Goal: Task Accomplishment & Management: Manage account settings

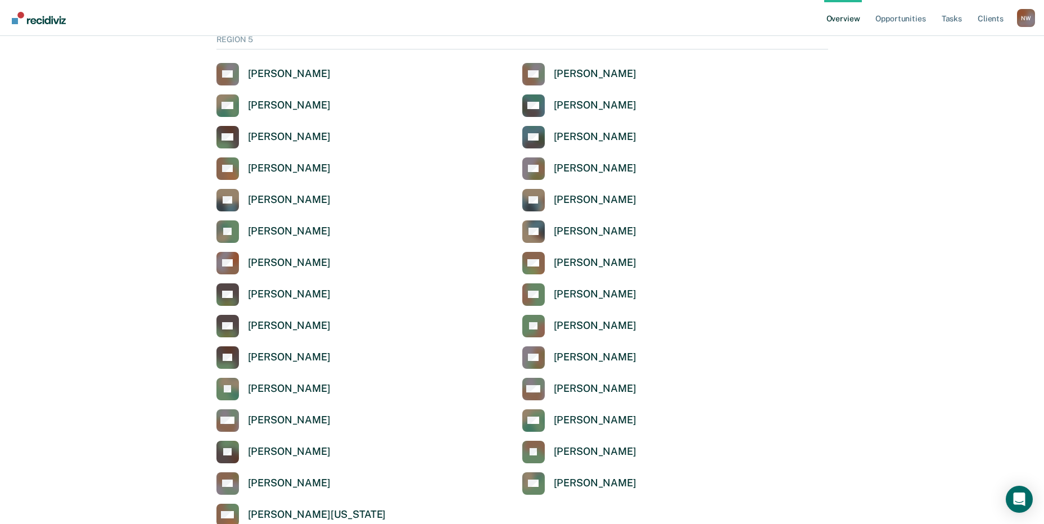
scroll to position [3702, 0]
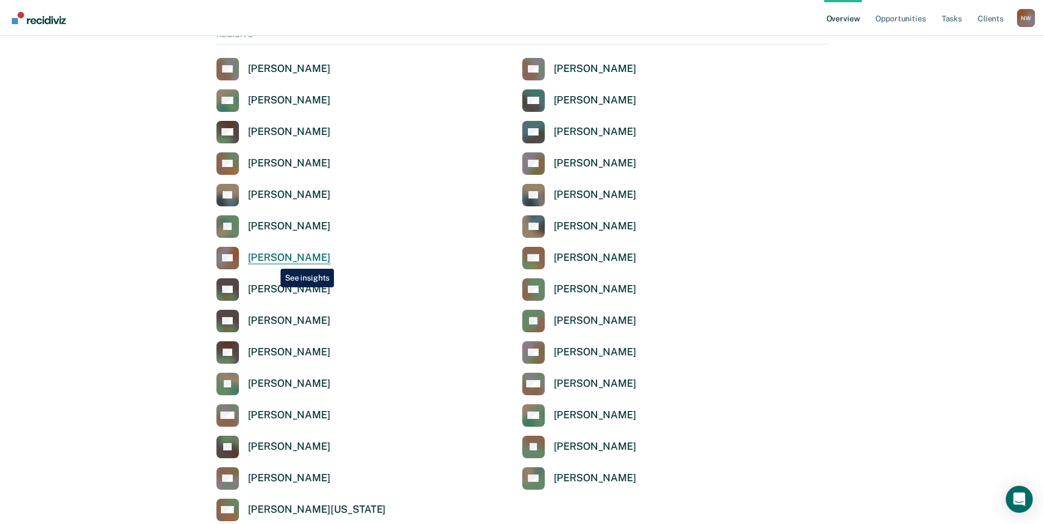
click at [270, 259] on div "[PERSON_NAME]" at bounding box center [289, 257] width 83 height 13
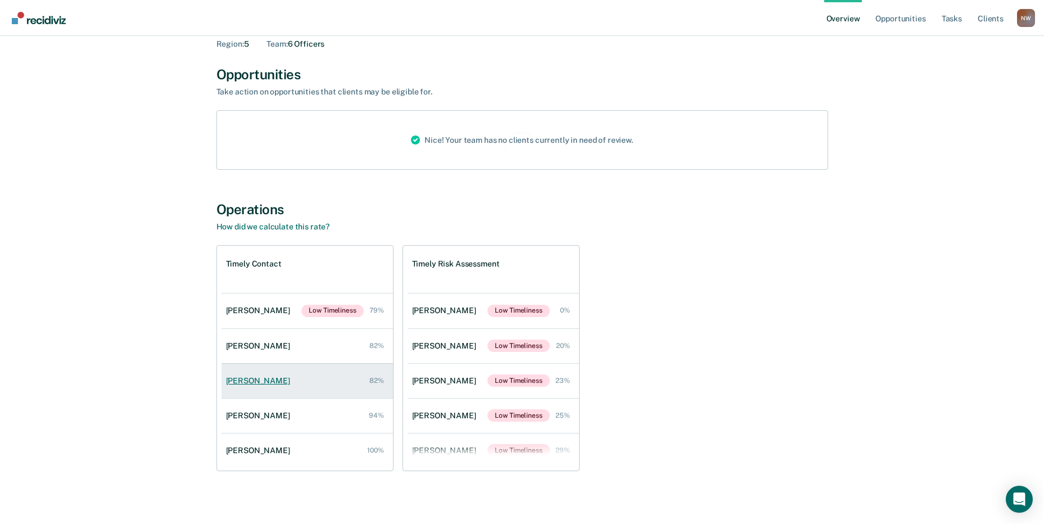
scroll to position [80, 0]
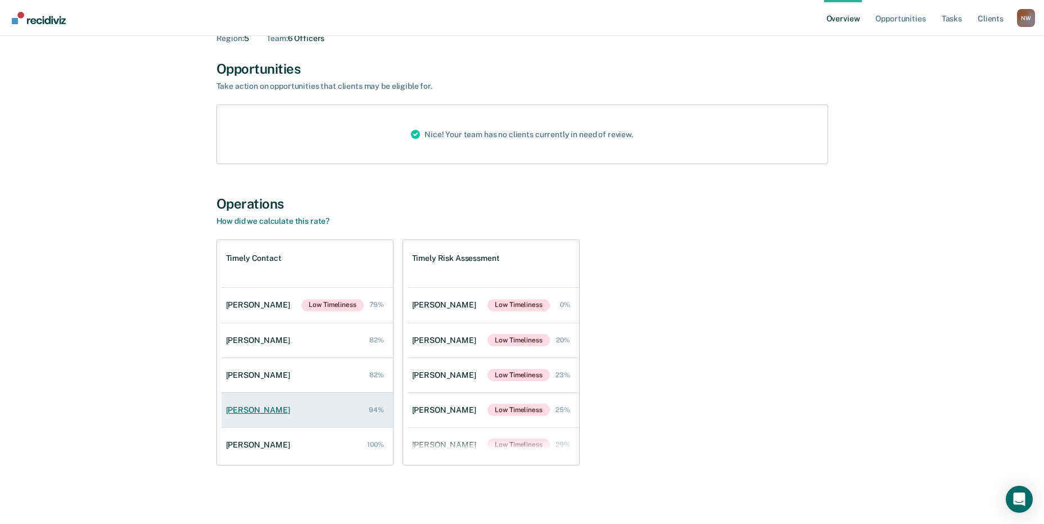
click at [236, 413] on div "[PERSON_NAME]" at bounding box center [260, 410] width 69 height 10
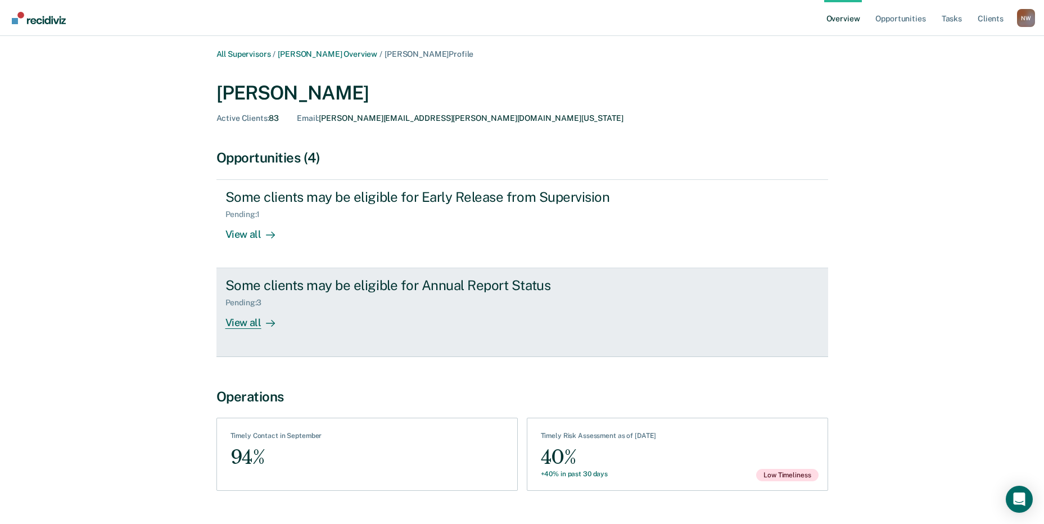
click at [255, 320] on div "View all" at bounding box center [256, 318] width 63 height 22
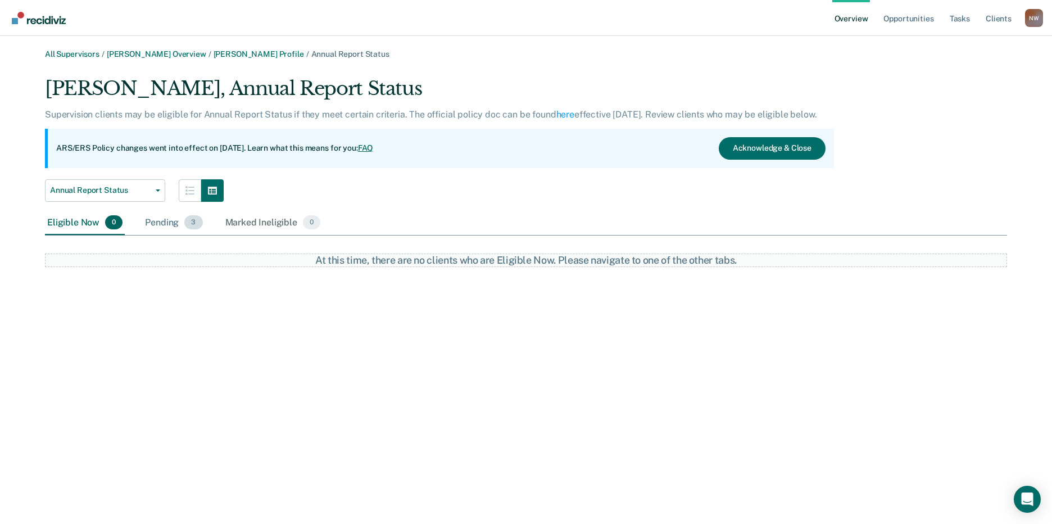
click at [161, 224] on div "Pending 3" at bounding box center [174, 223] width 62 height 25
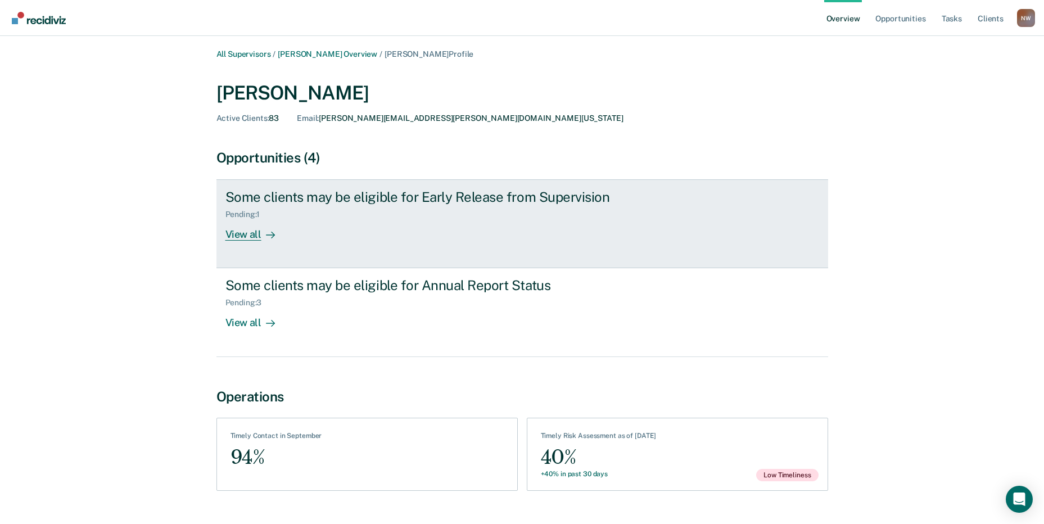
click at [253, 237] on div "View all" at bounding box center [256, 230] width 63 height 22
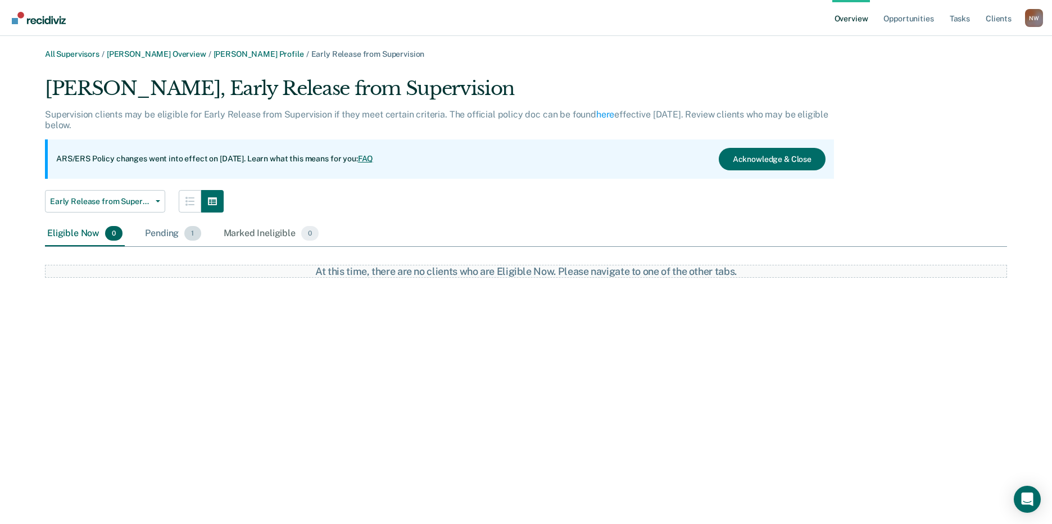
click at [164, 229] on div "Pending 1" at bounding box center [173, 233] width 60 height 25
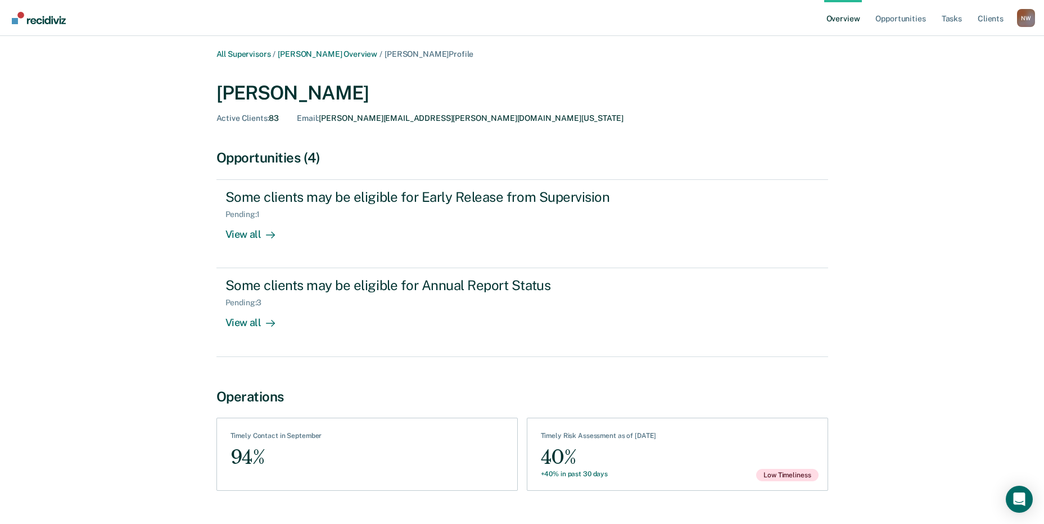
scroll to position [80, 0]
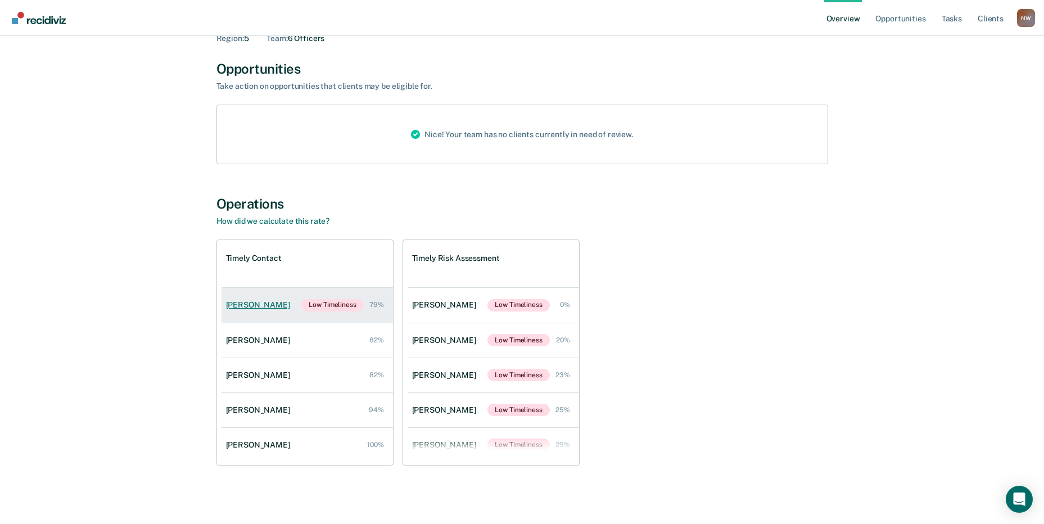
click at [243, 302] on div "[PERSON_NAME]" at bounding box center [260, 305] width 69 height 10
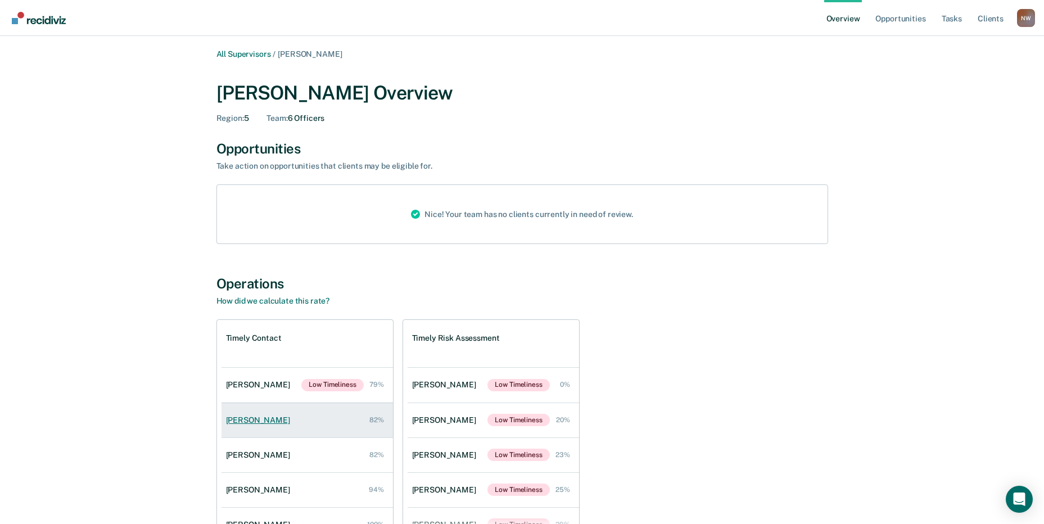
click at [243, 425] on link "[PERSON_NAME] 82%" at bounding box center [306, 420] width 171 height 32
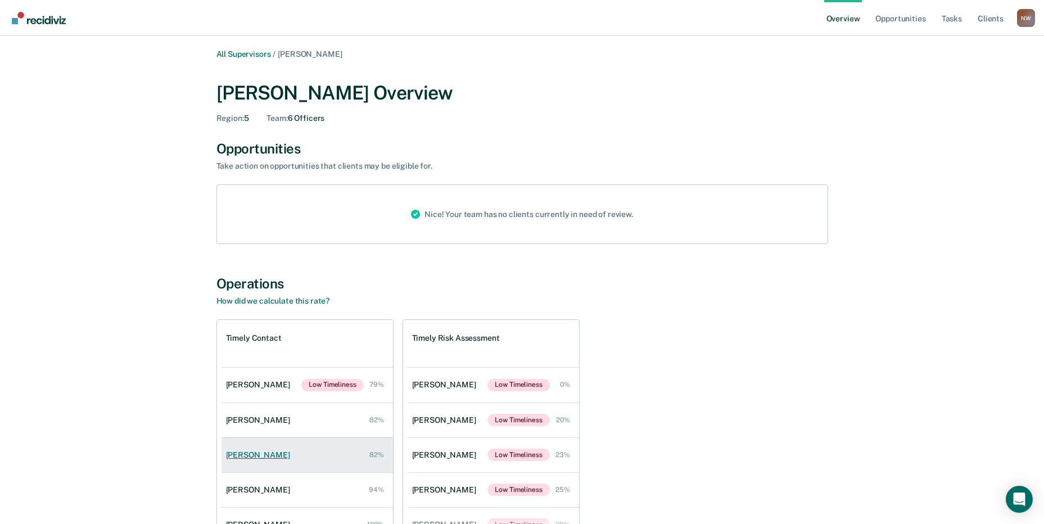
click at [259, 458] on div "[PERSON_NAME]" at bounding box center [260, 455] width 69 height 10
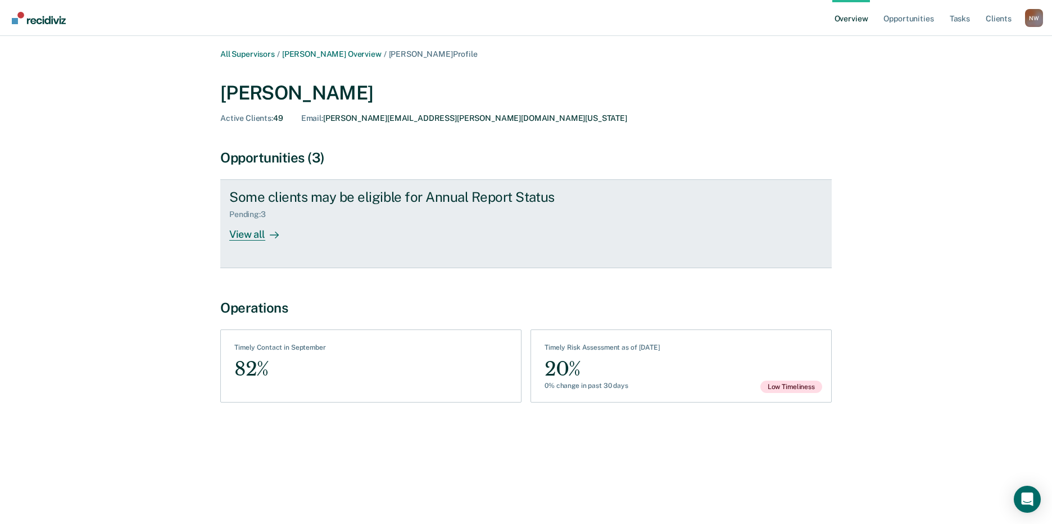
click at [244, 232] on div "View all" at bounding box center [260, 230] width 63 height 22
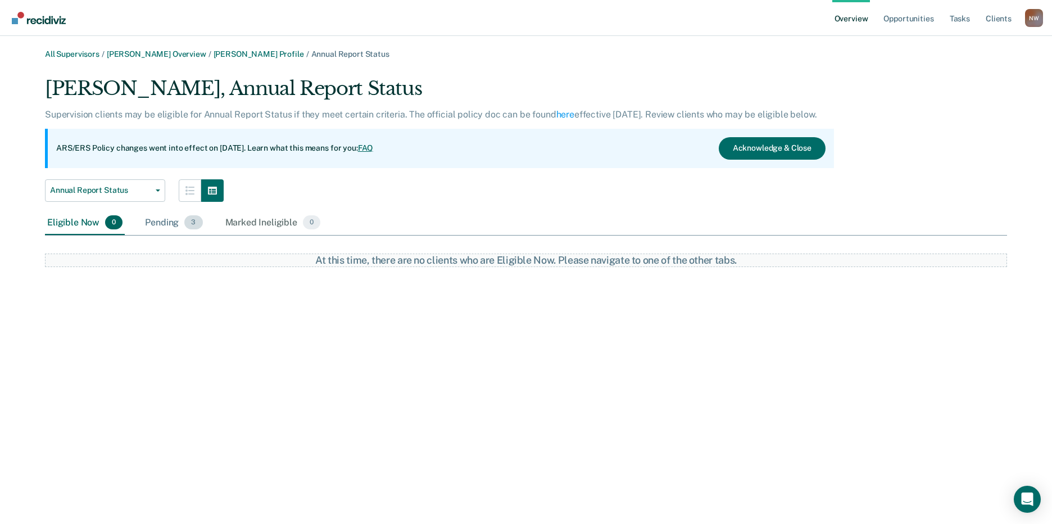
click at [164, 225] on div "Pending 3" at bounding box center [174, 223] width 62 height 25
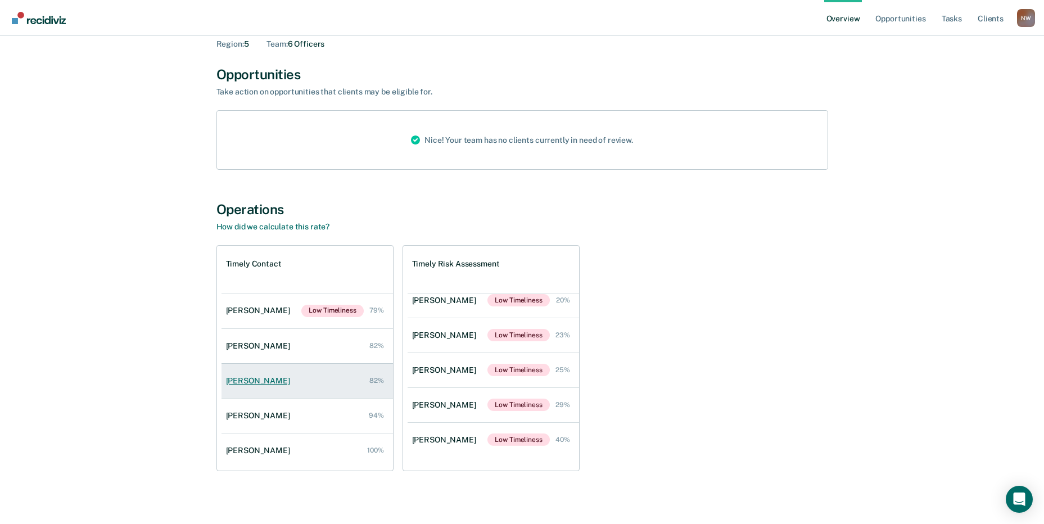
scroll to position [80, 0]
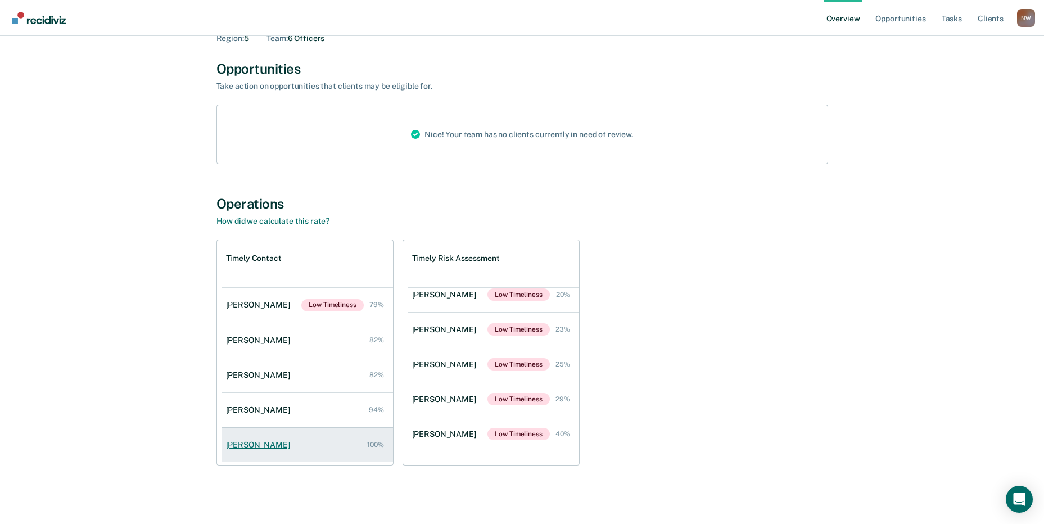
click at [249, 445] on div "[PERSON_NAME]" at bounding box center [260, 445] width 69 height 10
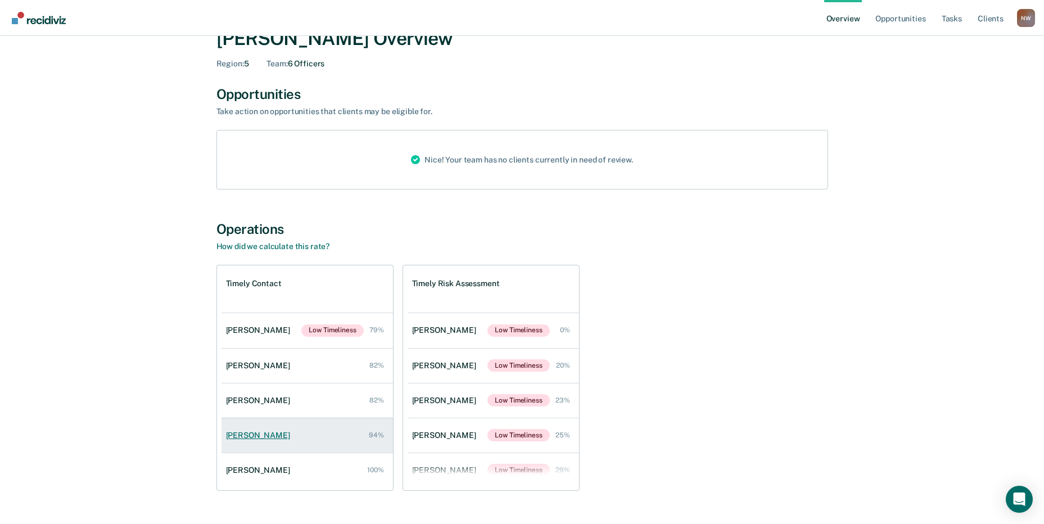
scroll to position [80, 0]
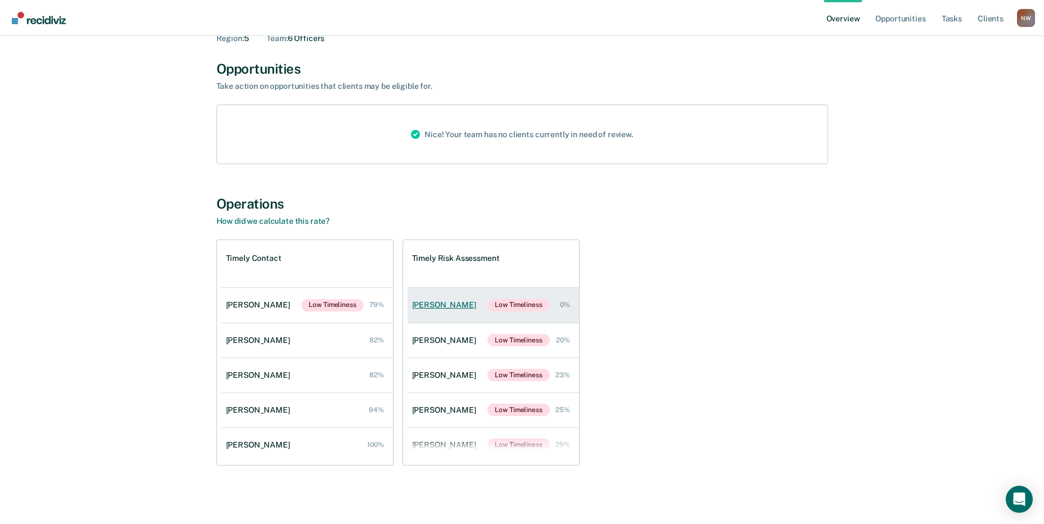
click at [456, 311] on link "[PERSON_NAME] Low Timeliness 0%" at bounding box center [492, 305] width 171 height 35
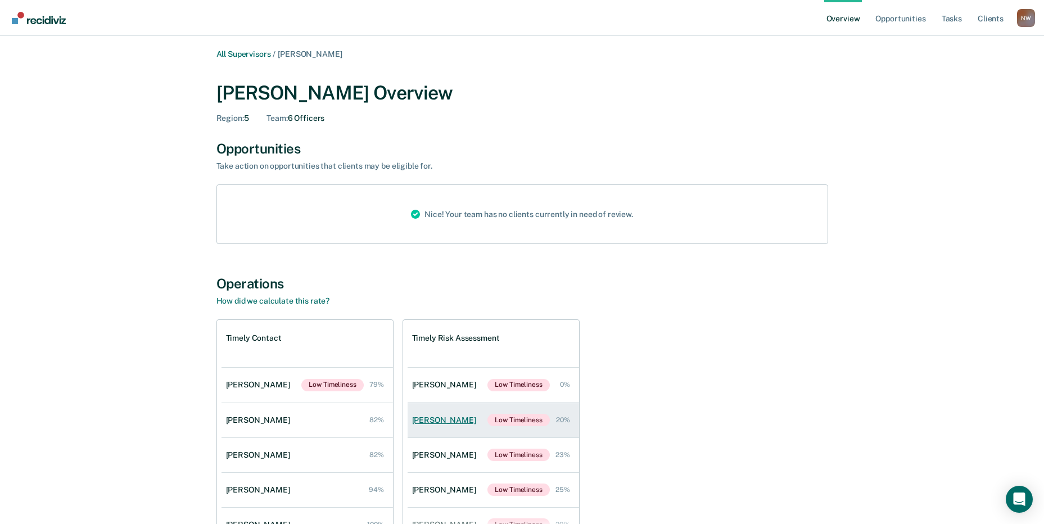
click at [442, 416] on div "[PERSON_NAME]" at bounding box center [446, 420] width 69 height 10
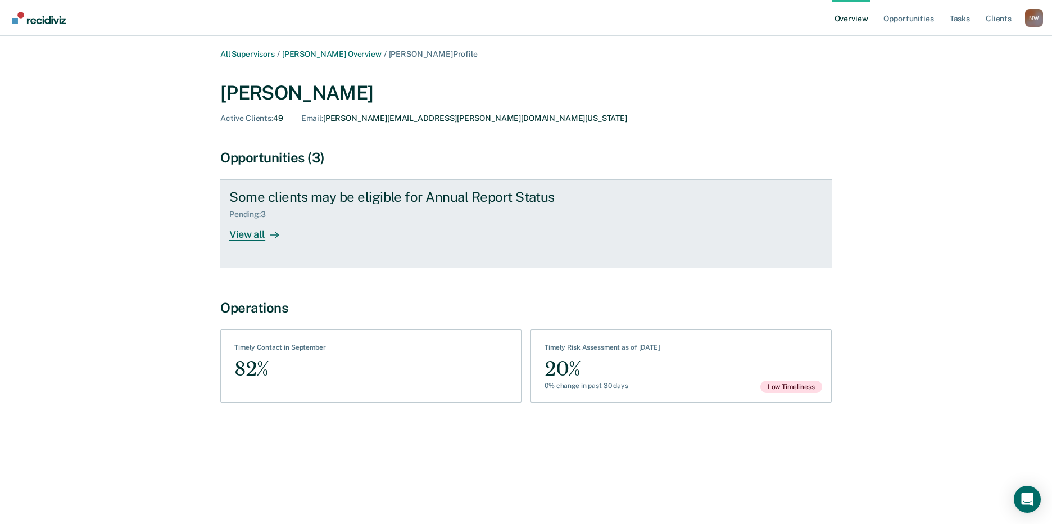
click at [250, 230] on div "View all" at bounding box center [260, 230] width 63 height 22
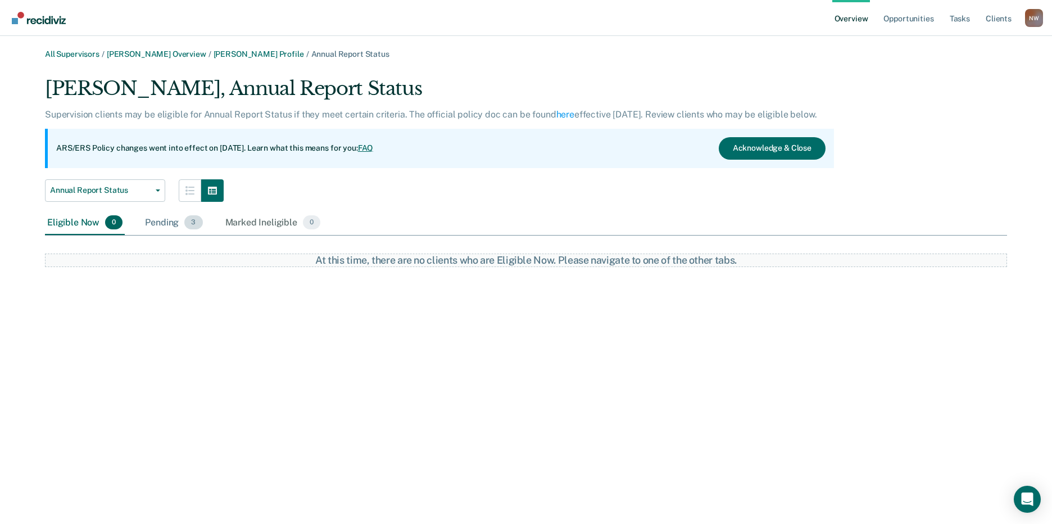
click at [166, 225] on div "Pending 3" at bounding box center [174, 223] width 62 height 25
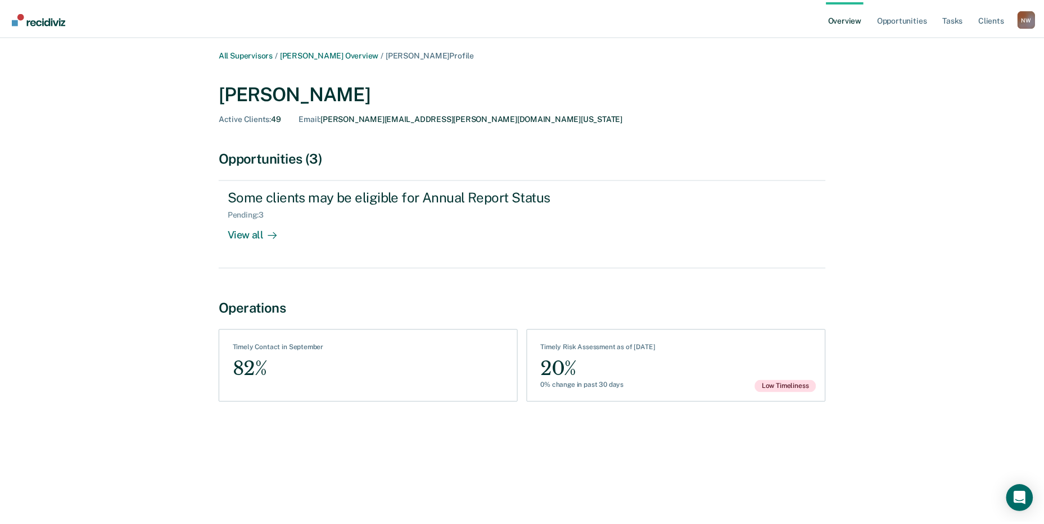
scroll to position [80, 0]
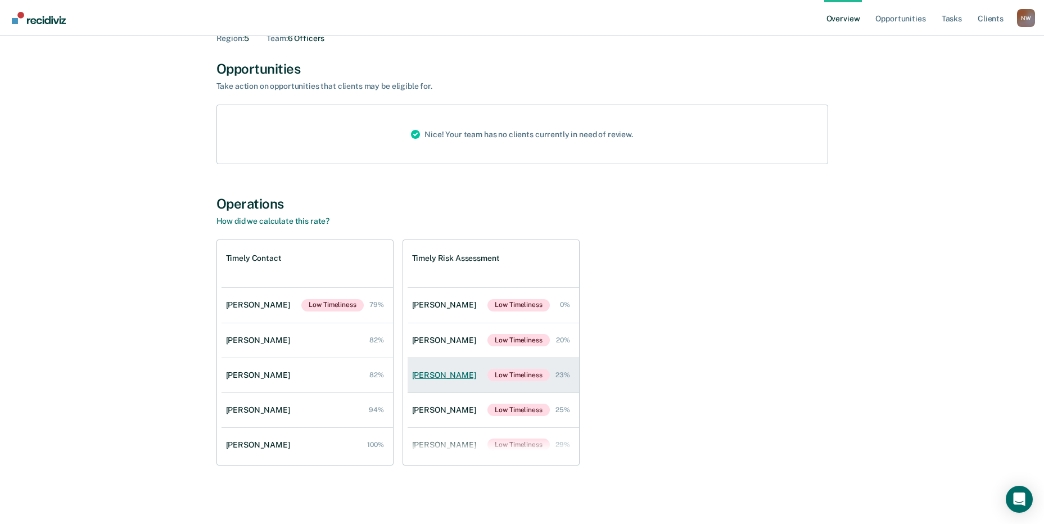
click at [453, 378] on div "[PERSON_NAME]" at bounding box center [446, 375] width 69 height 10
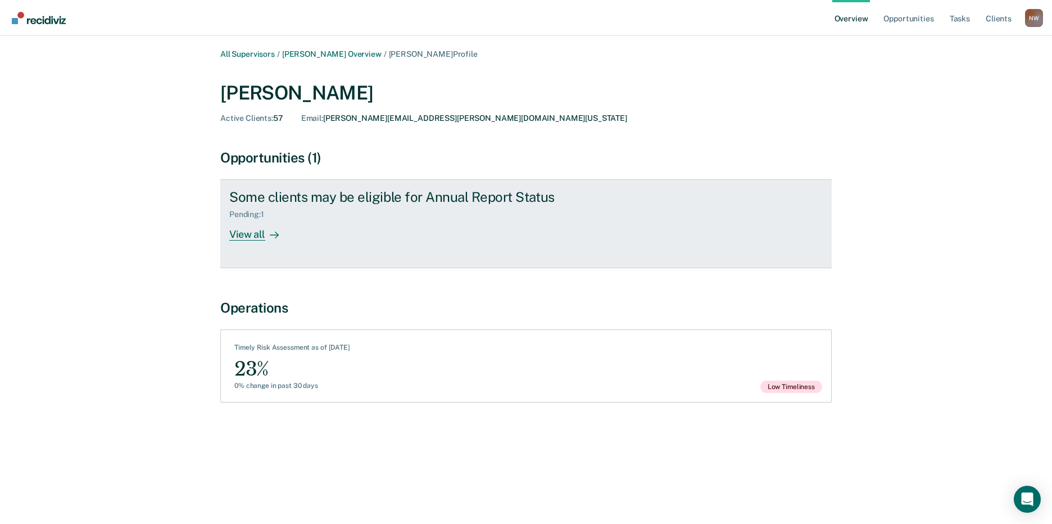
click at [241, 231] on div "View all" at bounding box center [260, 230] width 63 height 22
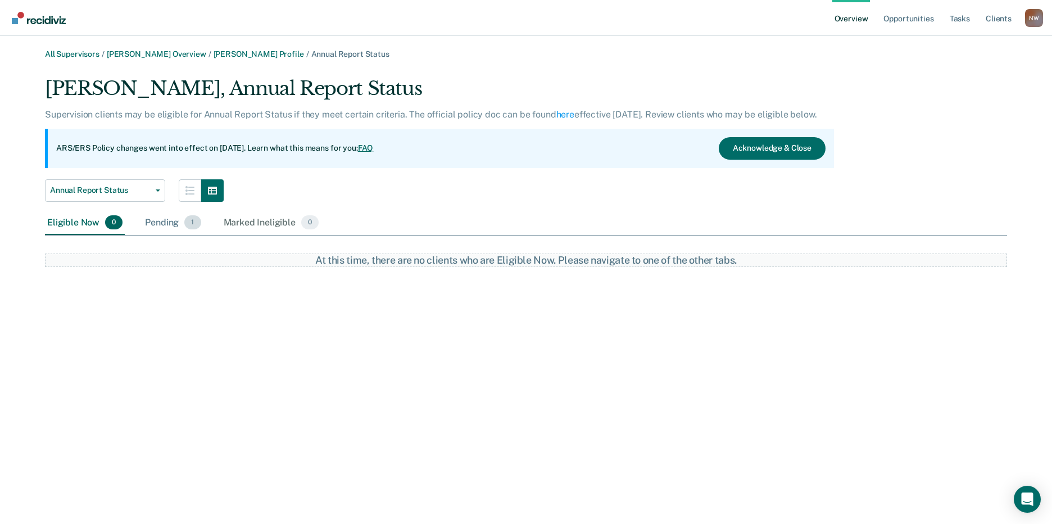
click at [166, 223] on div "Pending 1" at bounding box center [173, 223] width 60 height 25
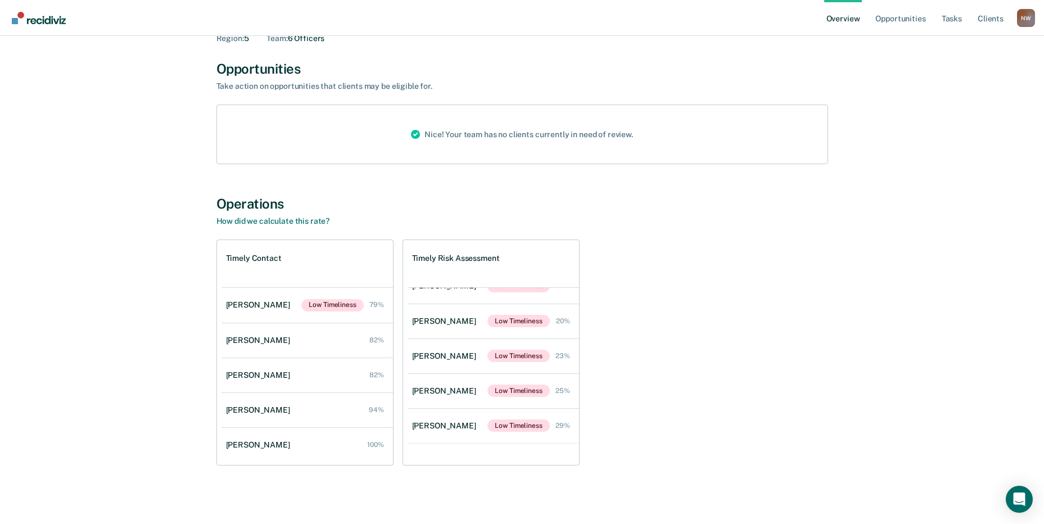
scroll to position [46, 0]
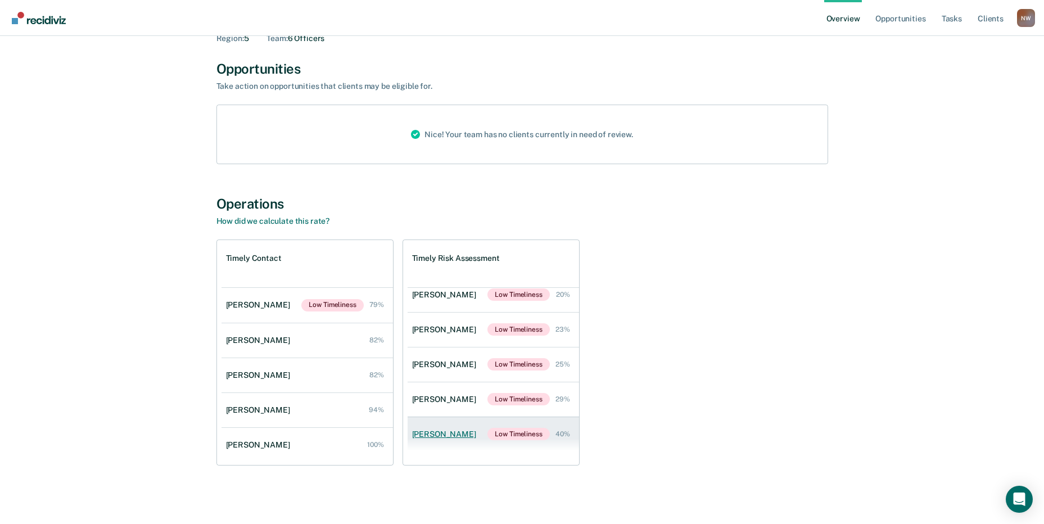
click at [441, 434] on div "[PERSON_NAME]" at bounding box center [446, 434] width 69 height 10
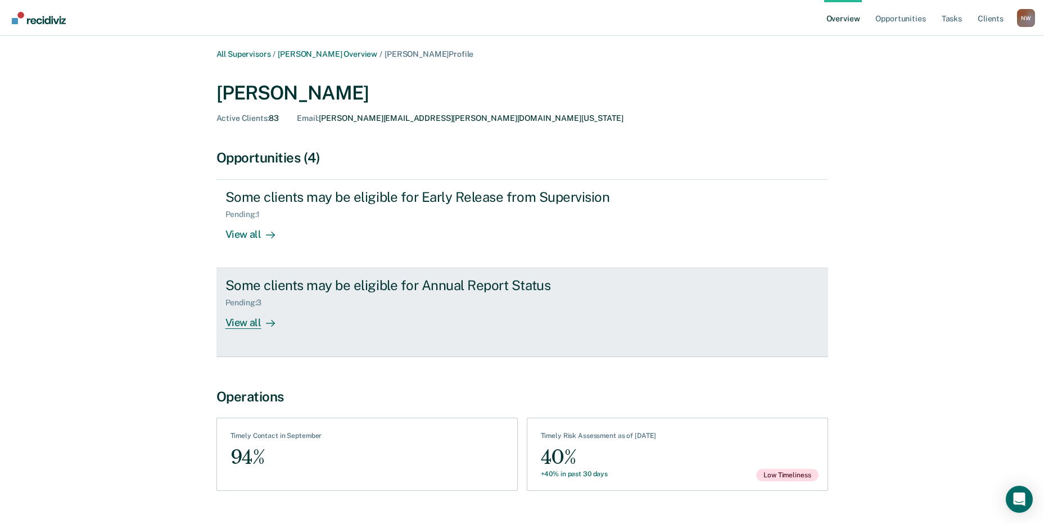
click at [240, 325] on div "View all" at bounding box center [256, 318] width 63 height 22
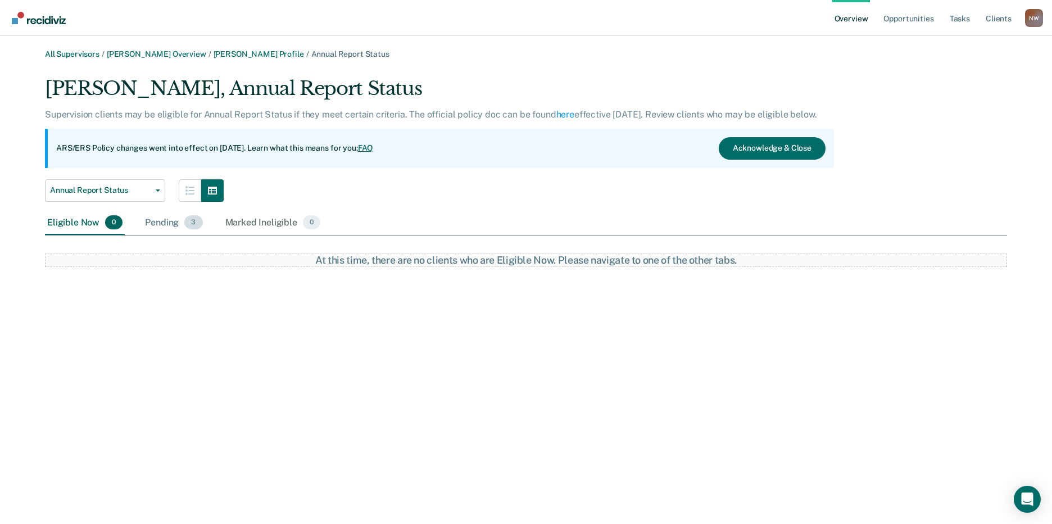
click at [162, 223] on div "Pending 3" at bounding box center [174, 223] width 62 height 25
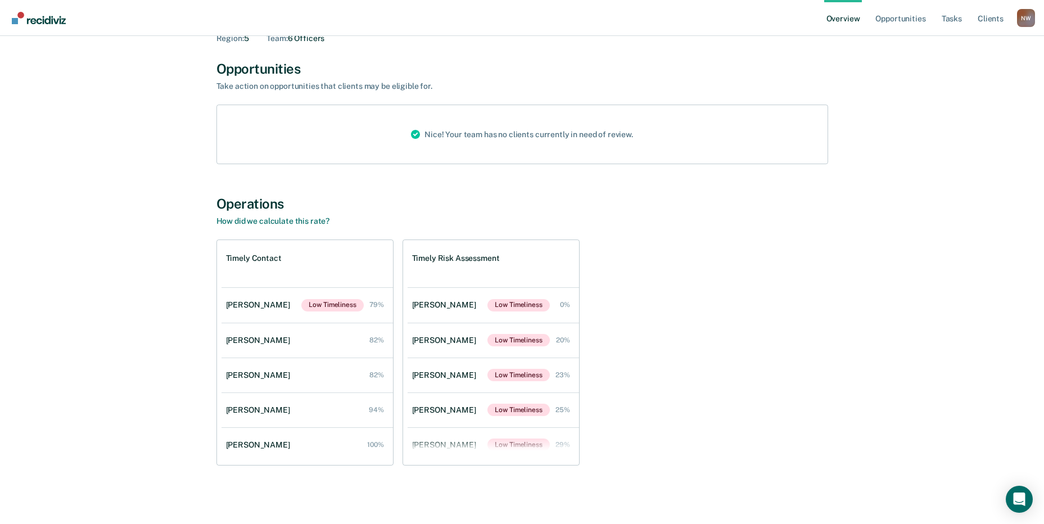
scroll to position [3702, 0]
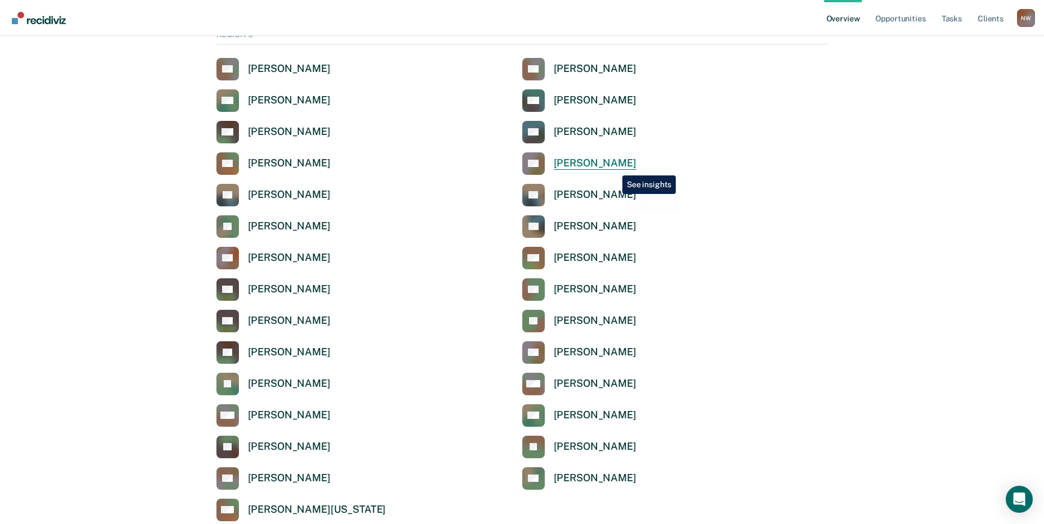
click at [613, 164] on div "[PERSON_NAME]" at bounding box center [595, 163] width 83 height 13
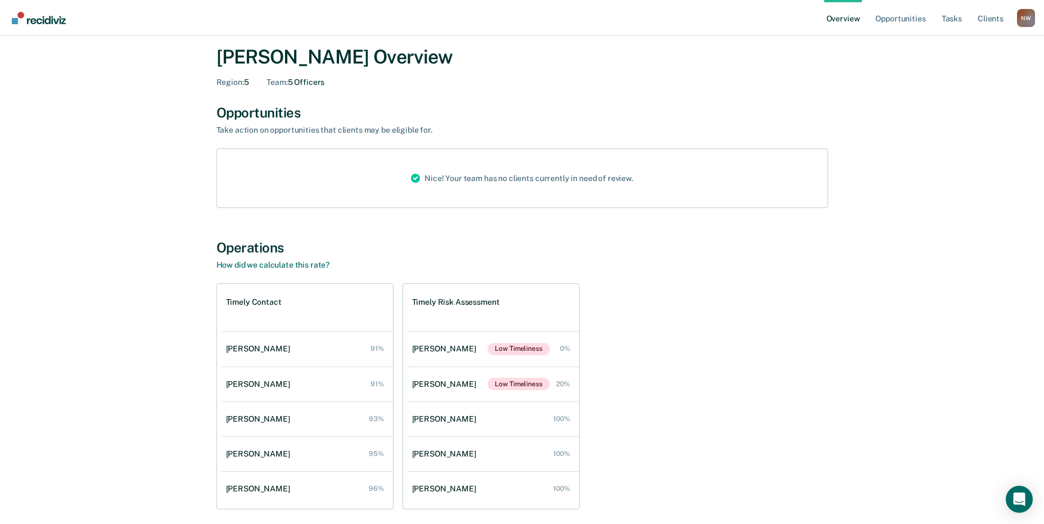
scroll to position [80, 0]
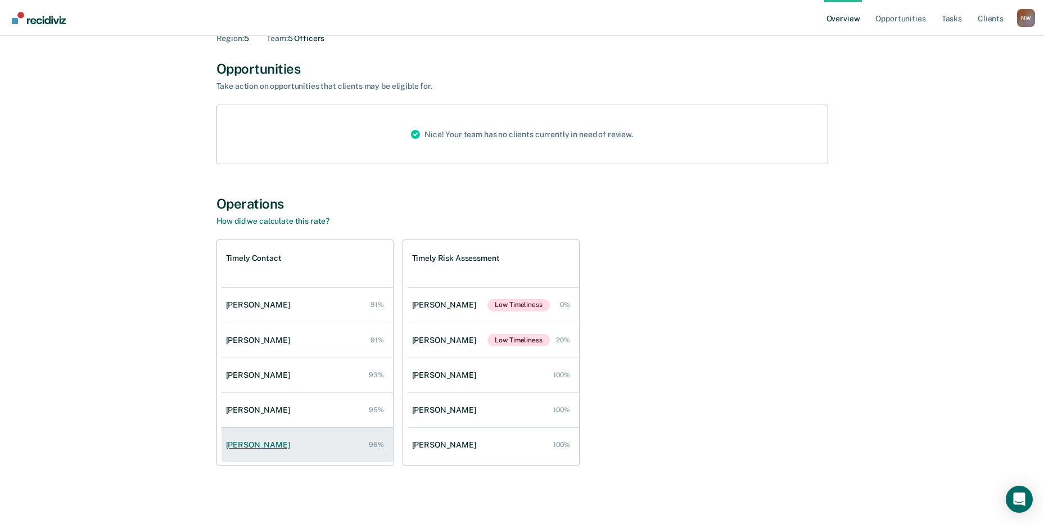
click at [254, 447] on div "[PERSON_NAME]" at bounding box center [260, 445] width 69 height 10
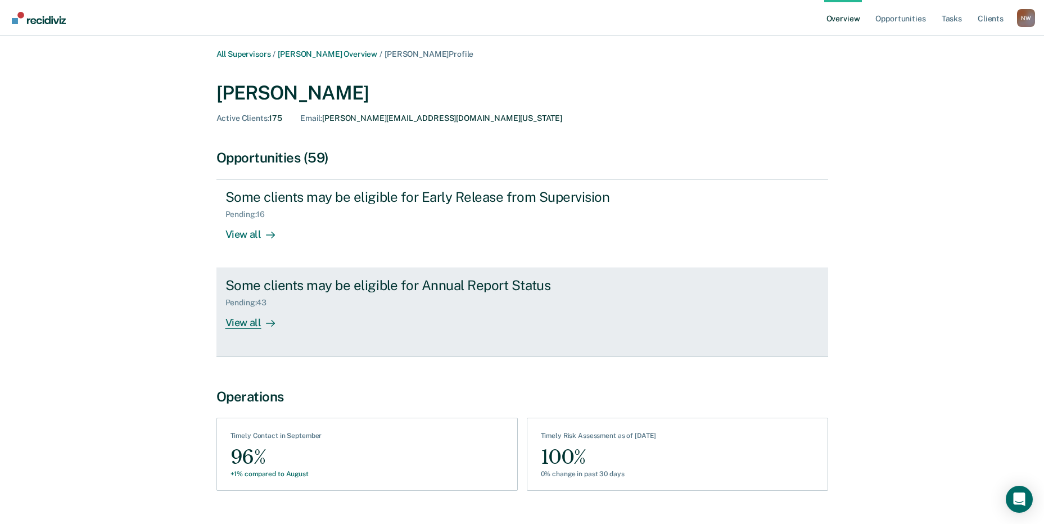
click at [246, 324] on div "View all" at bounding box center [256, 318] width 63 height 22
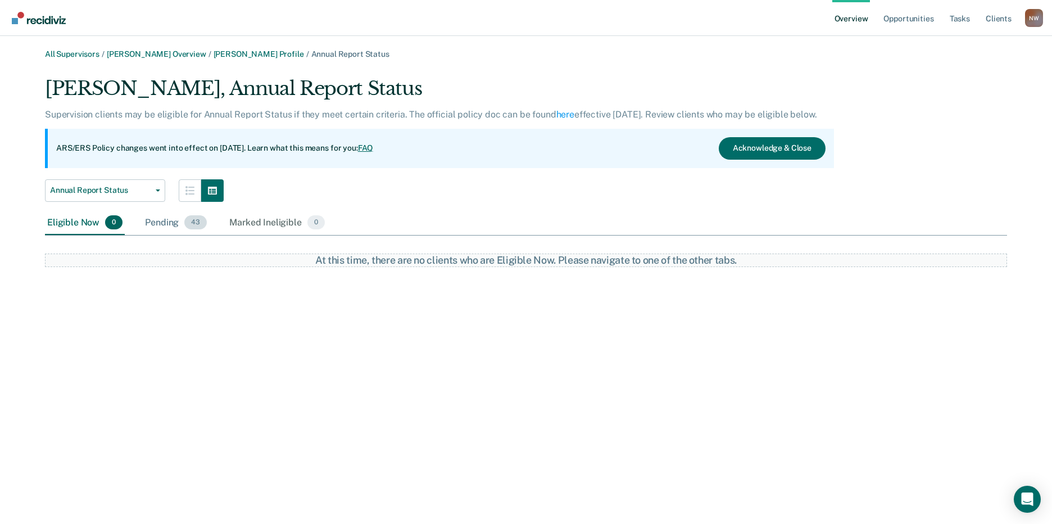
click at [164, 223] on div "Pending 43" at bounding box center [176, 223] width 66 height 25
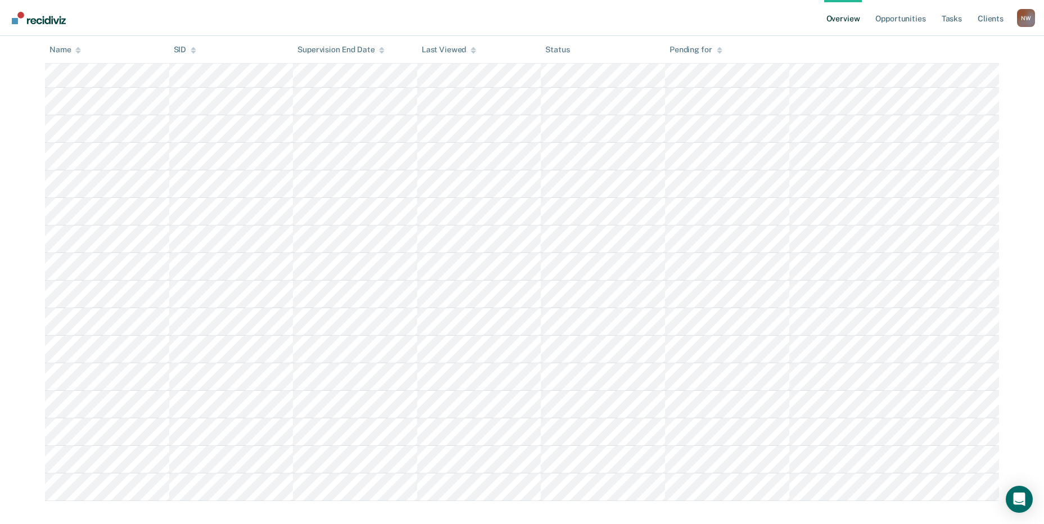
scroll to position [968, 0]
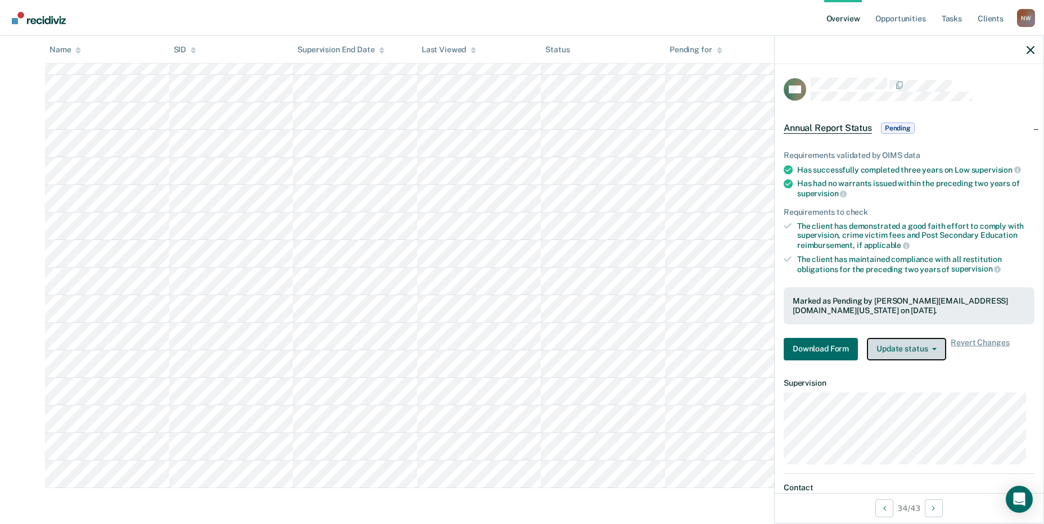
click at [919, 356] on button "Update status" at bounding box center [906, 349] width 79 height 22
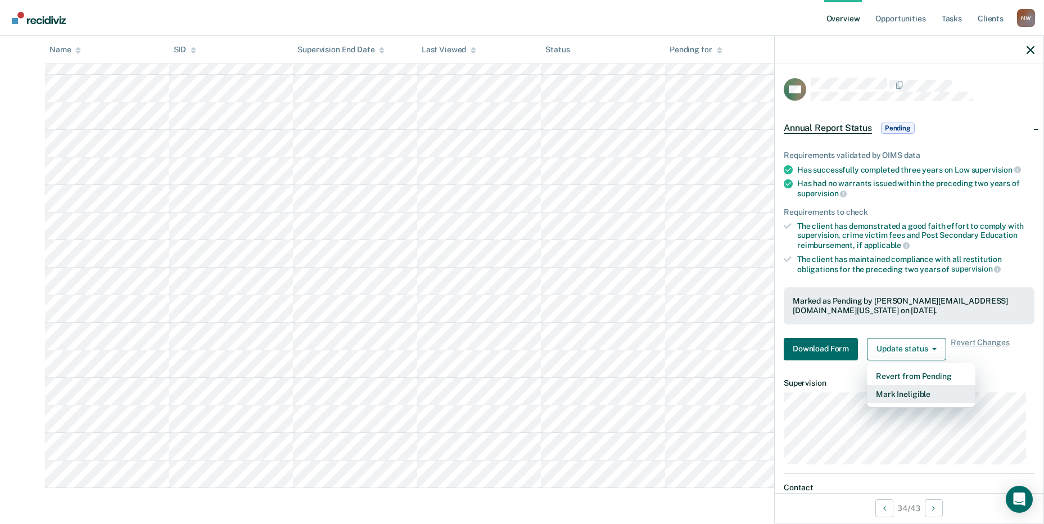
click at [912, 395] on button "Mark Ineligible" at bounding box center [921, 394] width 108 height 18
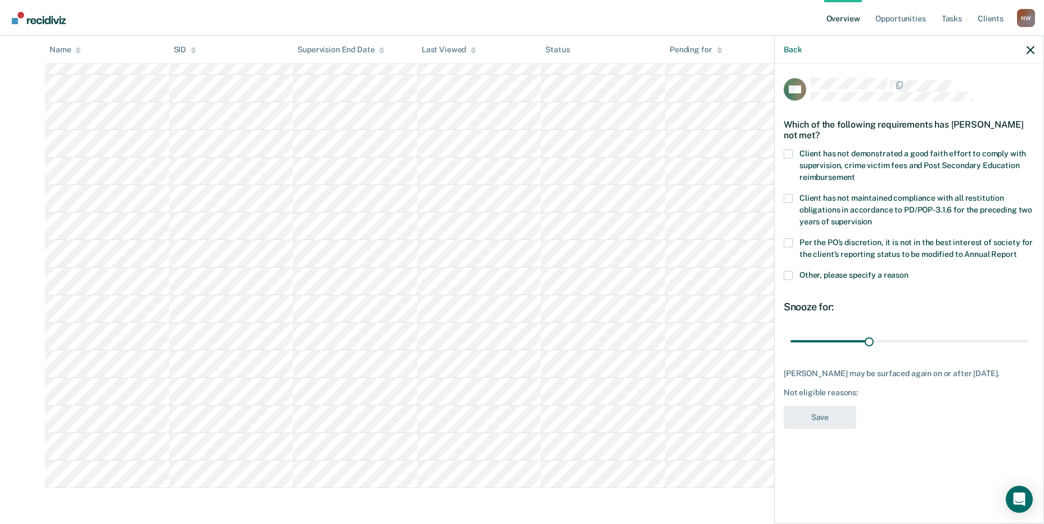
click at [788, 276] on span at bounding box center [787, 275] width 9 height 9
click at [908, 271] on input "Other, please specify a reason" at bounding box center [908, 271] width 0 height 0
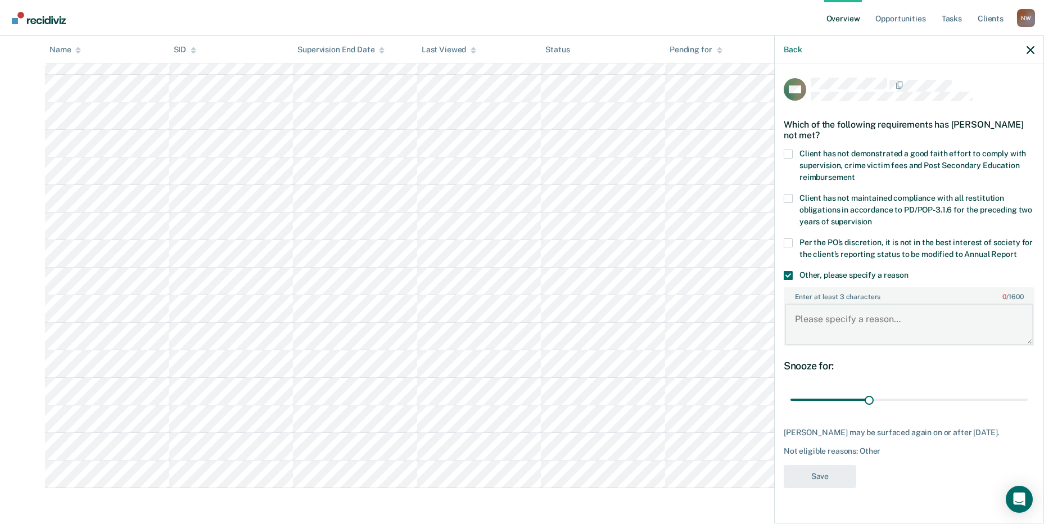
paste textarea "The client does not meet criteria for annual report."
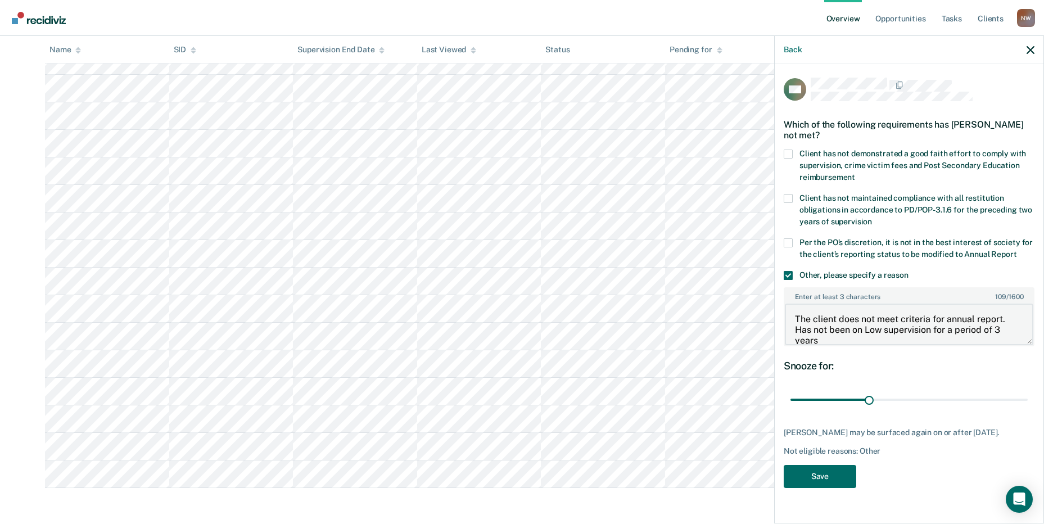
scroll to position [2, 0]
type textarea "The client does not meet criteria for annual report. Has not been on Low superv…"
drag, startPoint x: 869, startPoint y: 398, endPoint x: 1041, endPoint y: 405, distance: 172.1
type input "90"
click at [1027, 405] on input "range" at bounding box center [908, 400] width 237 height 20
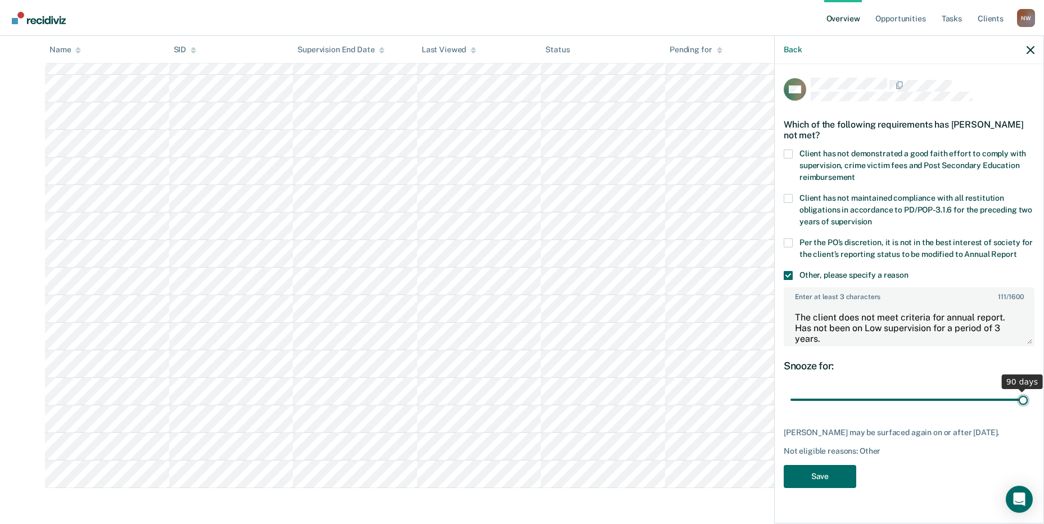
drag, startPoint x: 1023, startPoint y: 399, endPoint x: 1032, endPoint y: 400, distance: 9.0
click at [1027, 400] on input "range" at bounding box center [908, 400] width 237 height 20
click at [829, 471] on button "Save" at bounding box center [819, 476] width 72 height 23
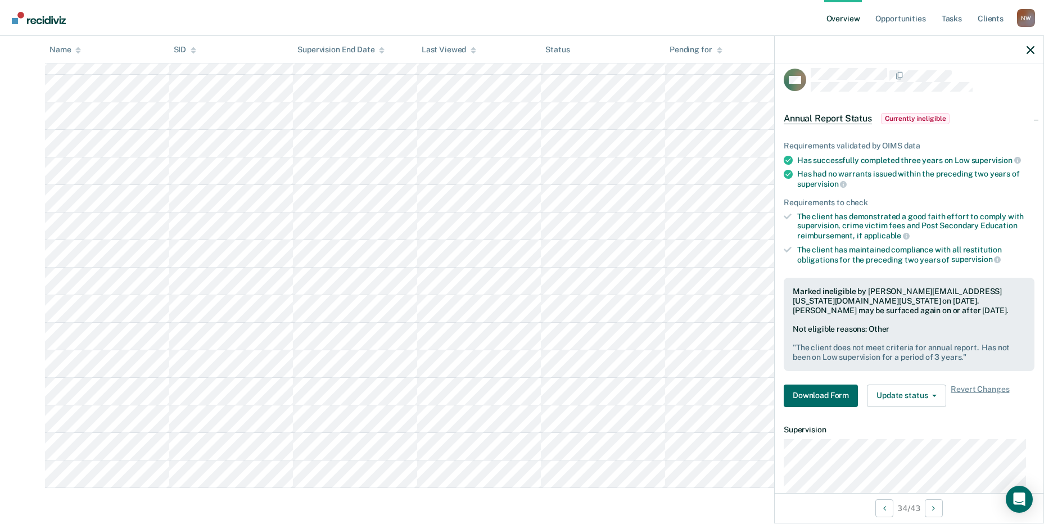
scroll to position [0, 0]
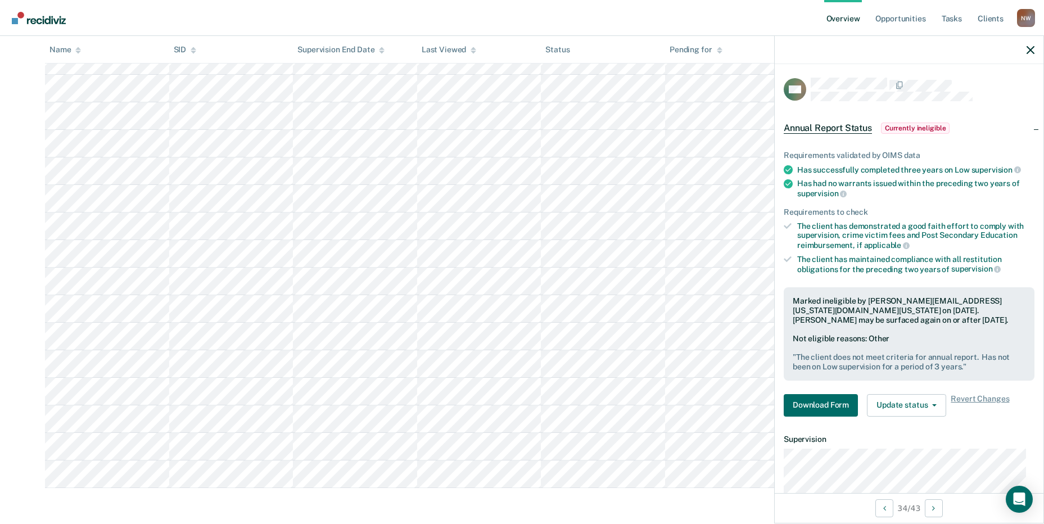
click at [1028, 43] on div at bounding box center [908, 50] width 269 height 28
click at [1031, 50] on icon "button" at bounding box center [1030, 50] width 8 height 8
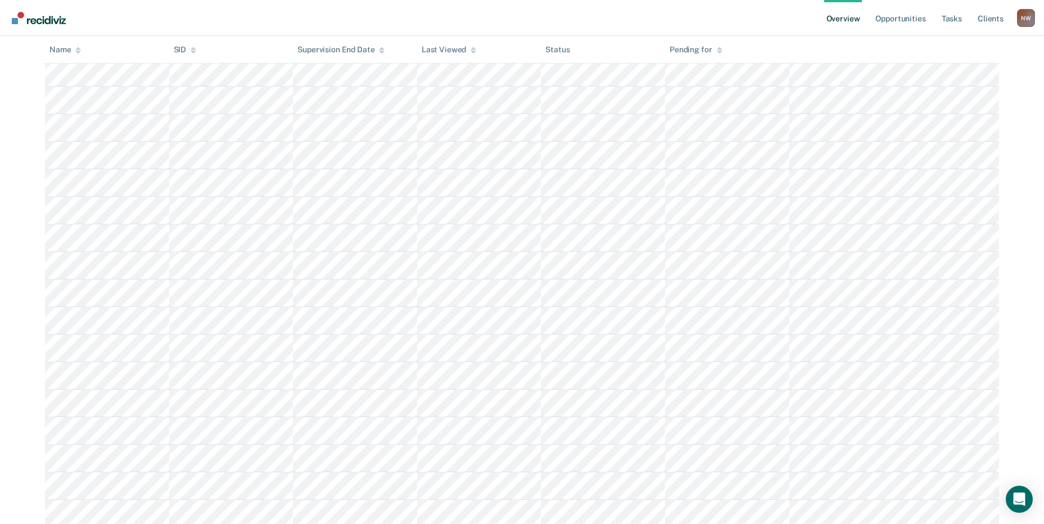
scroll to position [562, 0]
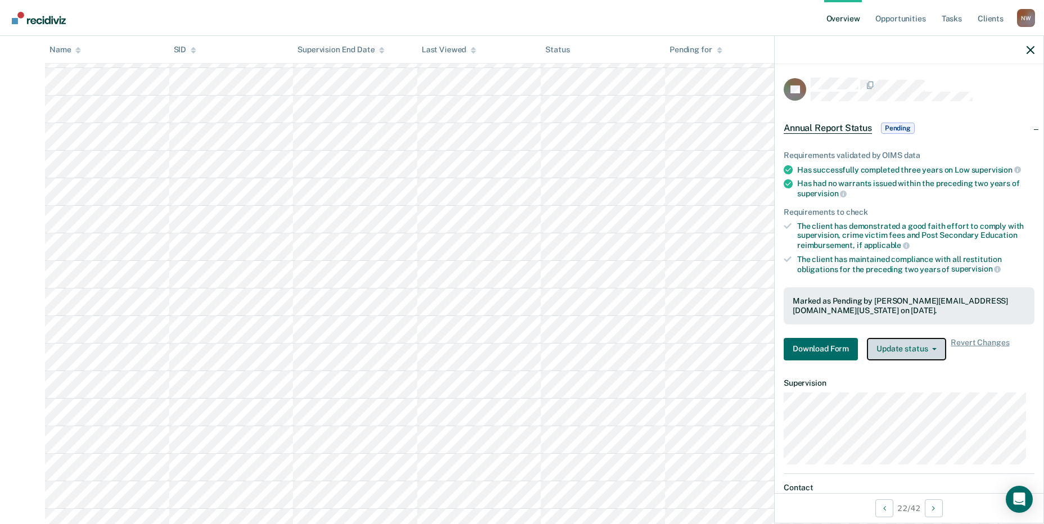
click at [910, 347] on button "Update status" at bounding box center [906, 349] width 79 height 22
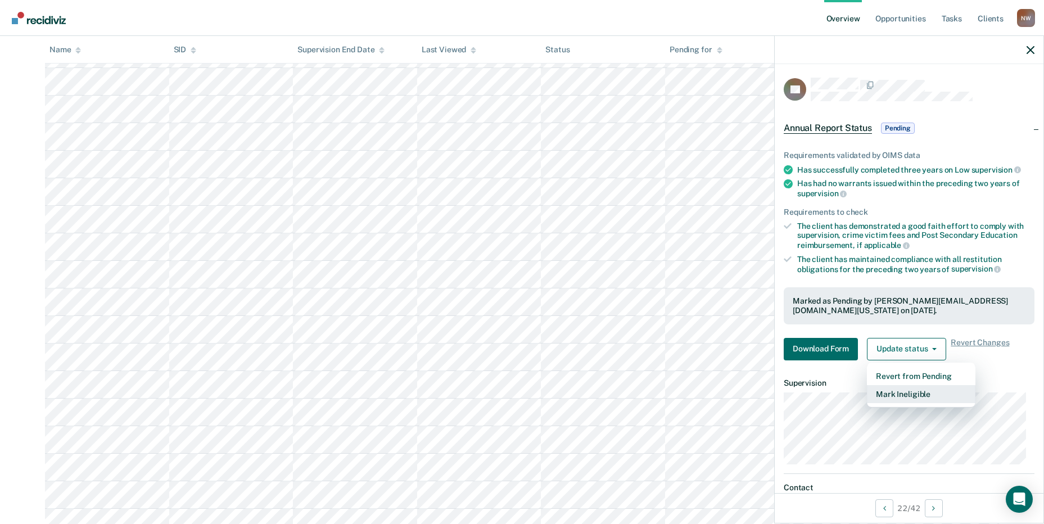
click at [906, 392] on button "Mark Ineligible" at bounding box center [921, 394] width 108 height 18
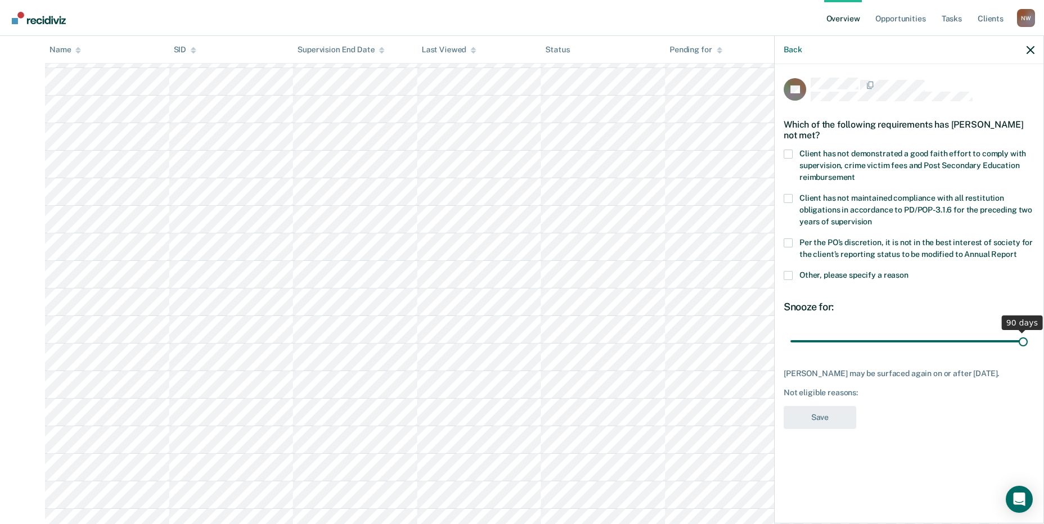
drag, startPoint x: 870, startPoint y: 327, endPoint x: 1031, endPoint y: 323, distance: 160.8
type input "90"
click at [1027, 331] on input "range" at bounding box center [908, 341] width 237 height 20
click at [791, 271] on span at bounding box center [787, 275] width 9 height 9
click at [908, 271] on input "Other, please specify a reason" at bounding box center [908, 271] width 0 height 0
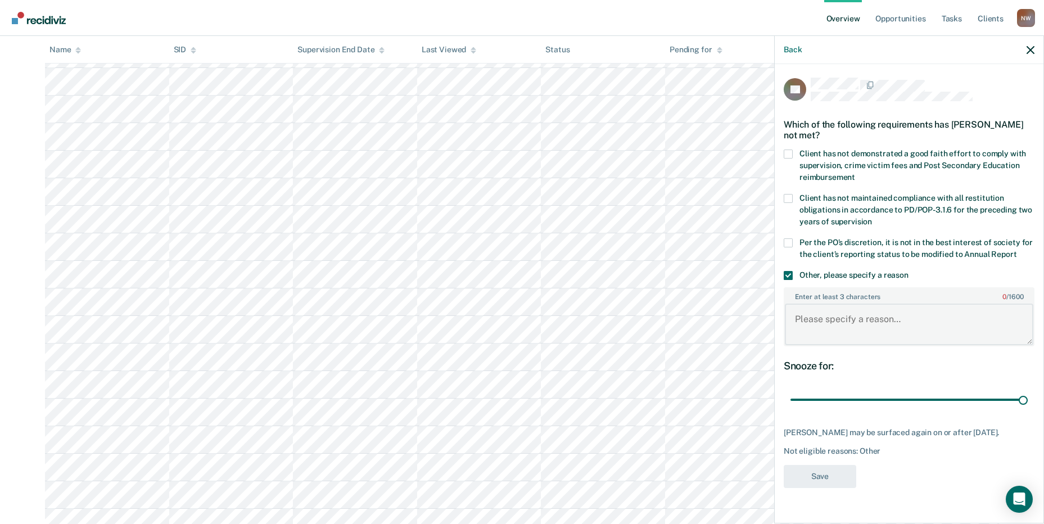
click at [863, 309] on textarea "Enter at least 3 characters 0 / 1600" at bounding box center [909, 324] width 248 height 42
paste textarea "The client does not meet criteria for annual report."
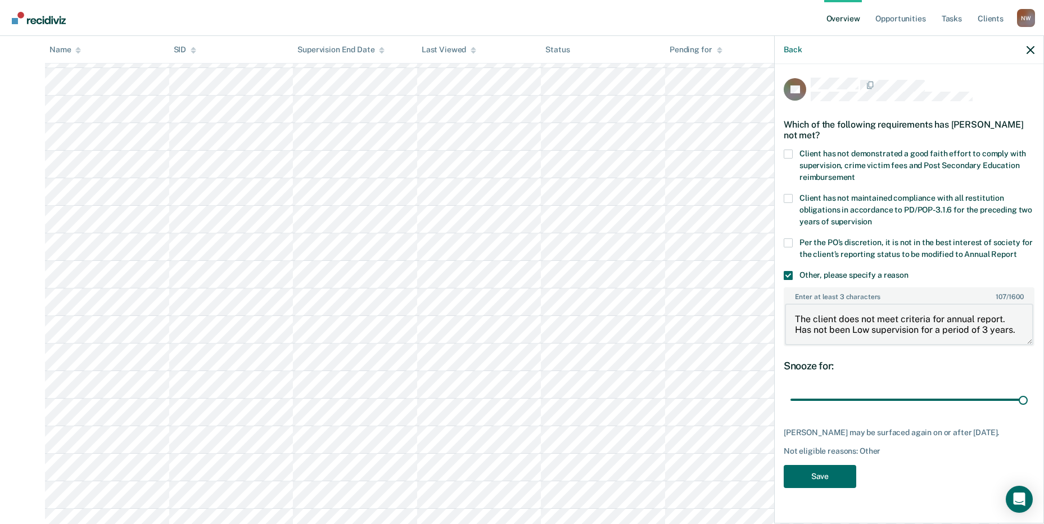
scroll to position [618, 0]
type textarea "The client does not meet criteria for annual report. Has not been Low supervisi…"
click at [831, 466] on button "Save" at bounding box center [819, 476] width 72 height 23
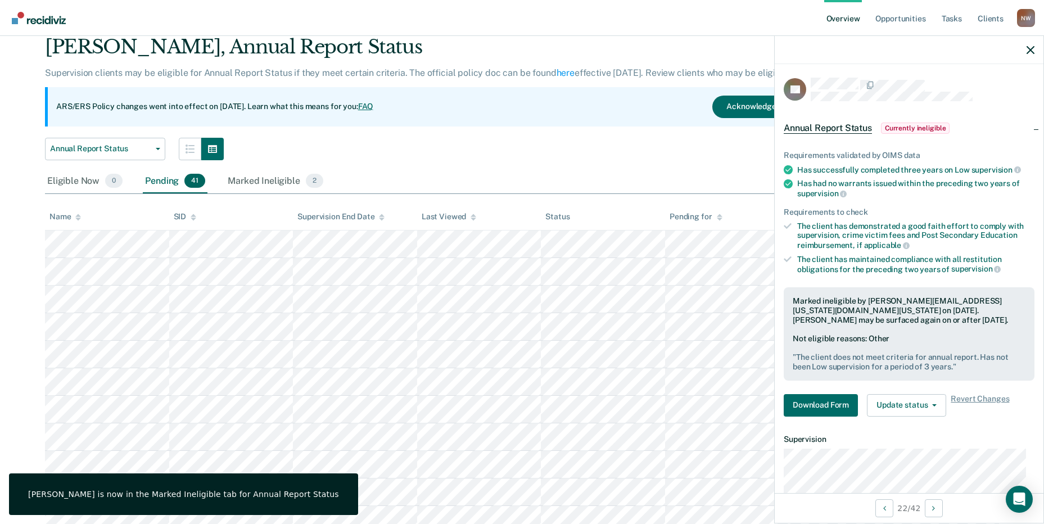
scroll to position [0, 0]
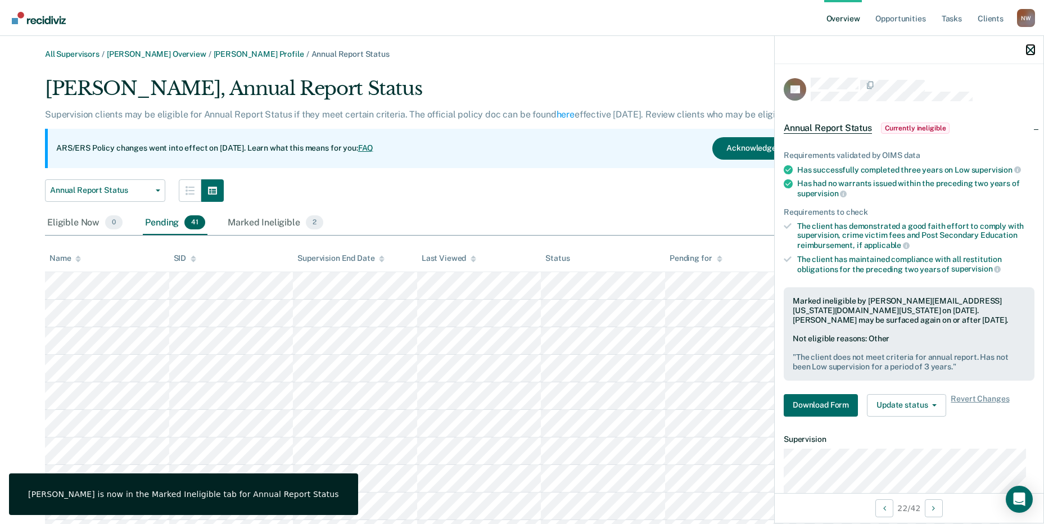
click at [1030, 49] on icon "button" at bounding box center [1030, 50] width 8 height 8
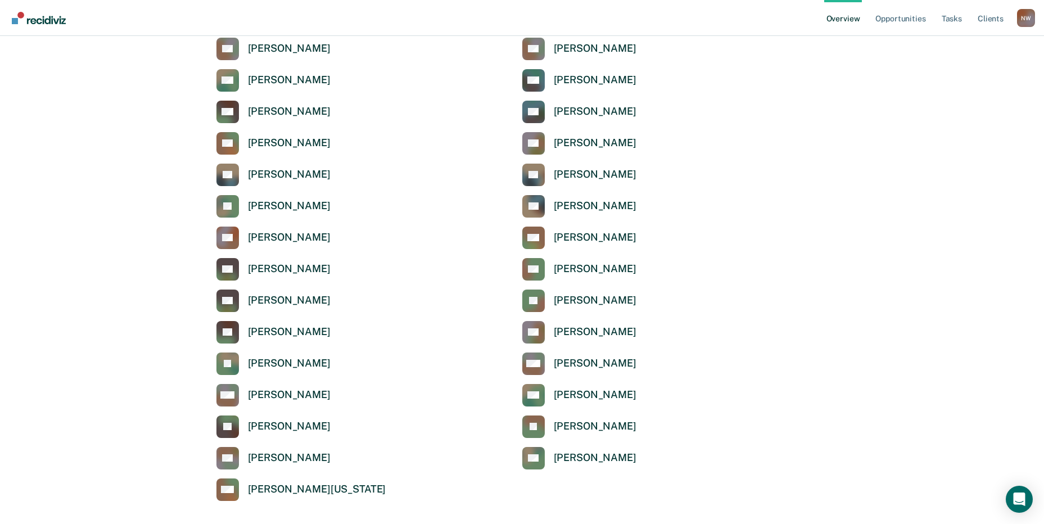
scroll to position [3702, 0]
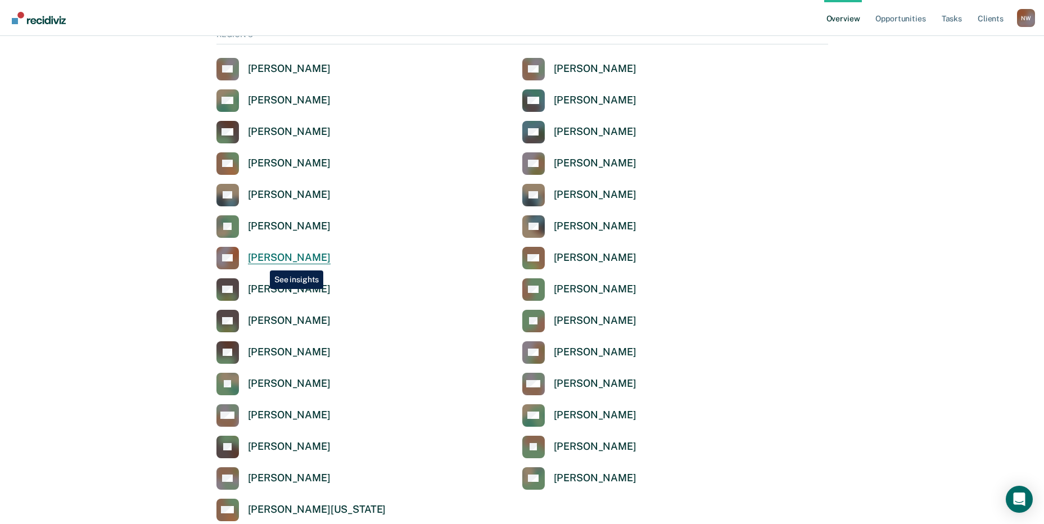
click at [262, 260] on div "[PERSON_NAME]" at bounding box center [289, 257] width 83 height 13
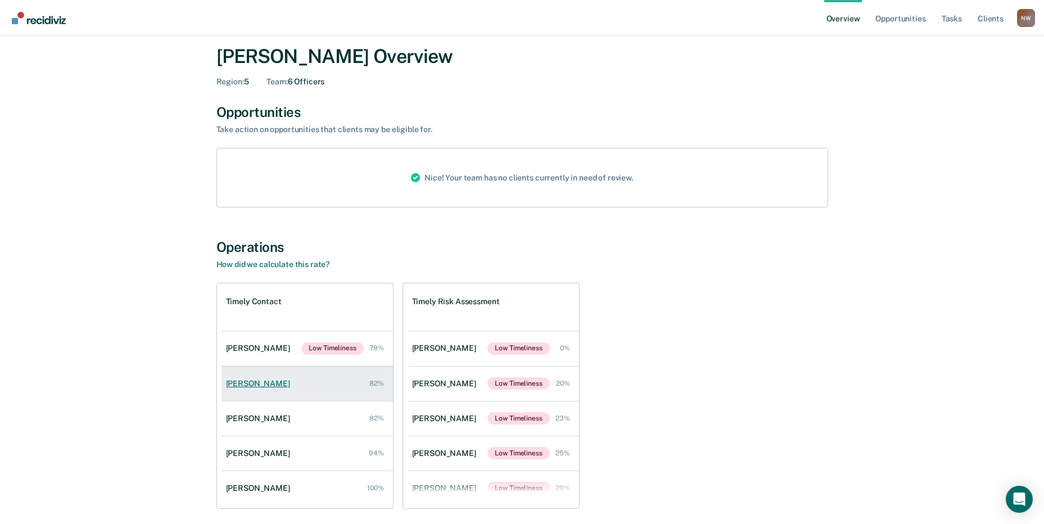
scroll to position [80, 0]
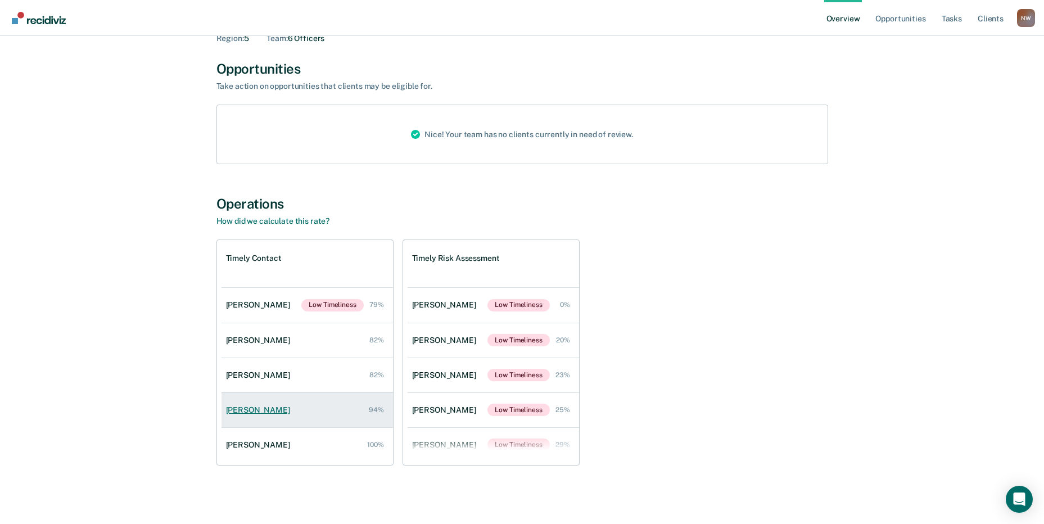
click at [250, 407] on div "[PERSON_NAME]" at bounding box center [260, 410] width 69 height 10
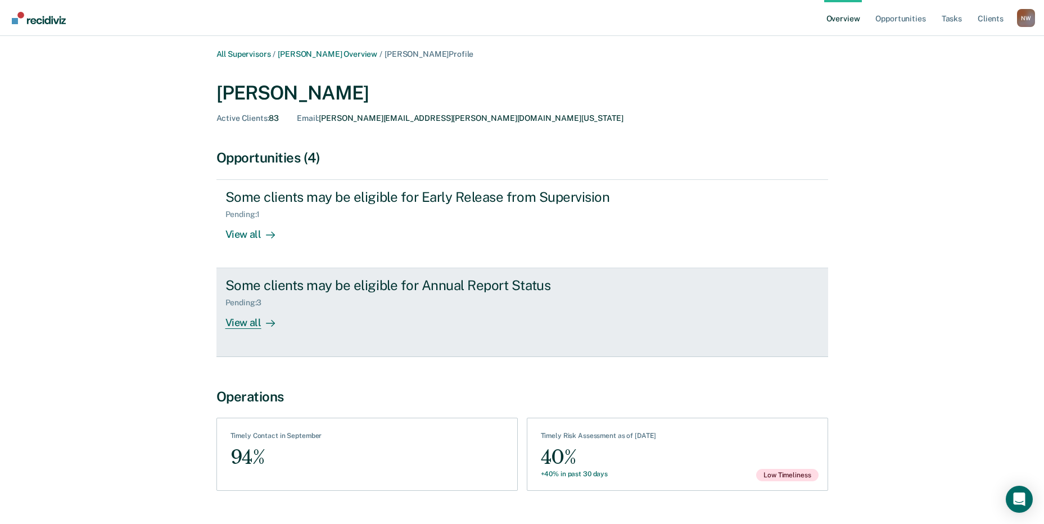
click at [242, 325] on div "View all" at bounding box center [256, 318] width 63 height 22
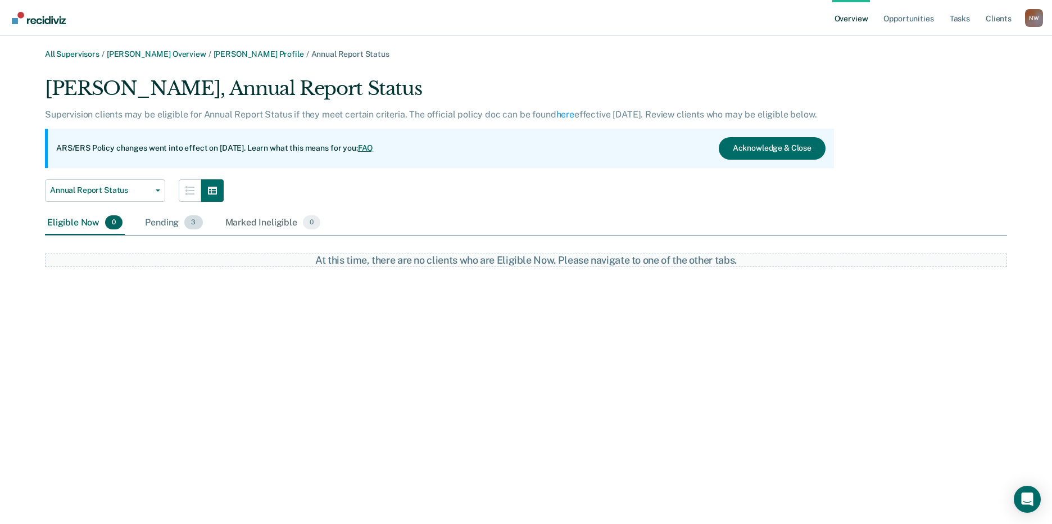
click at [166, 226] on div "Pending 3" at bounding box center [174, 223] width 62 height 25
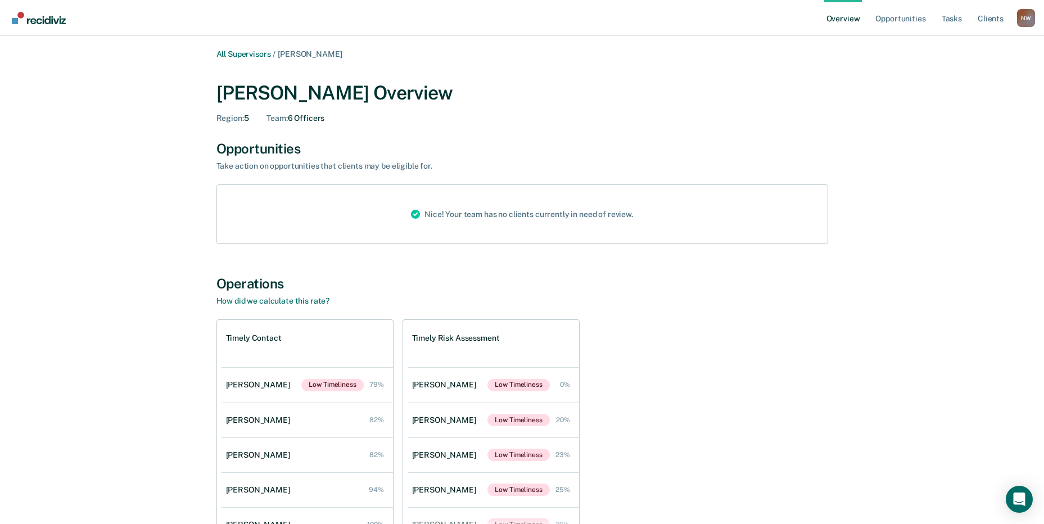
scroll to position [80, 0]
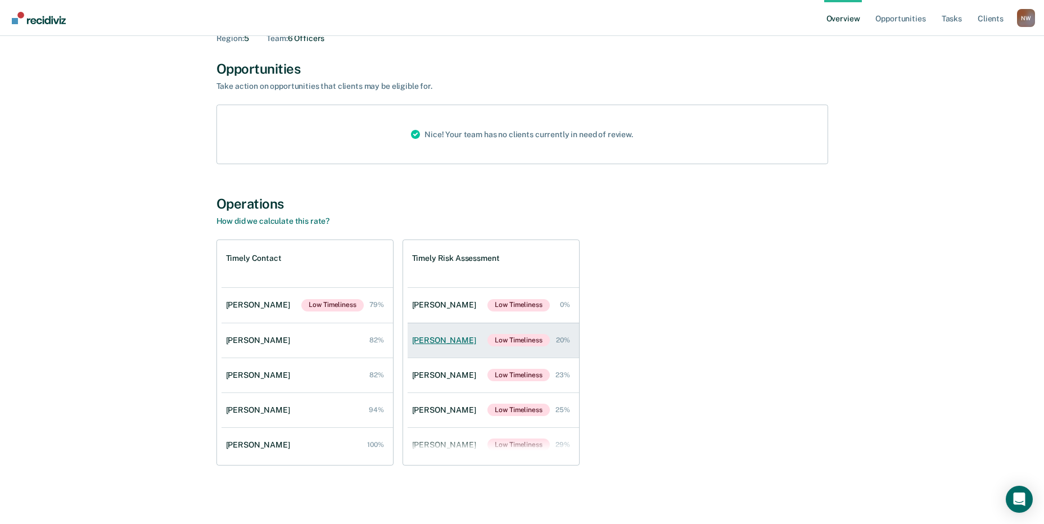
click at [446, 336] on div "[PERSON_NAME]" at bounding box center [446, 340] width 69 height 10
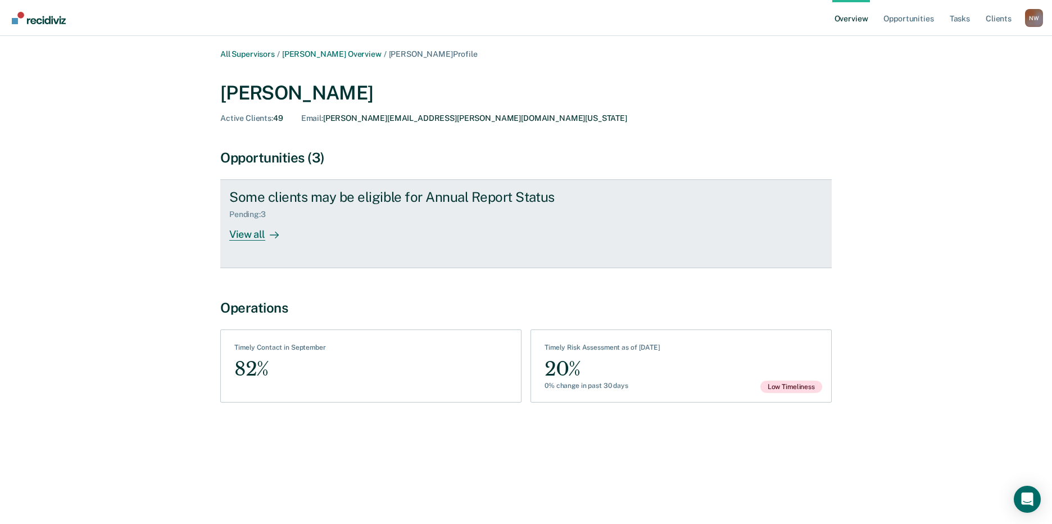
click at [257, 214] on div "Pending : 3" at bounding box center [252, 215] width 46 height 10
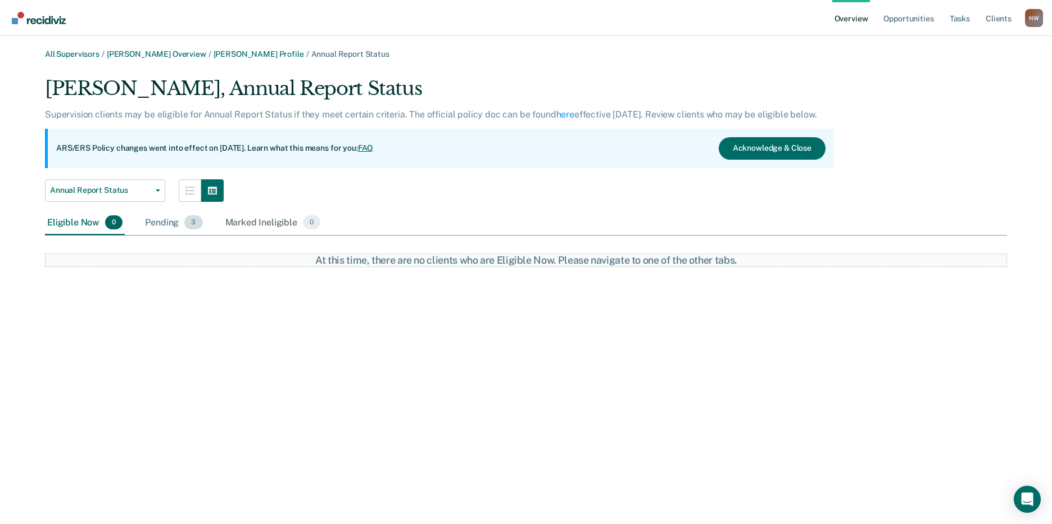
click at [155, 223] on div "Pending 3" at bounding box center [174, 223] width 62 height 25
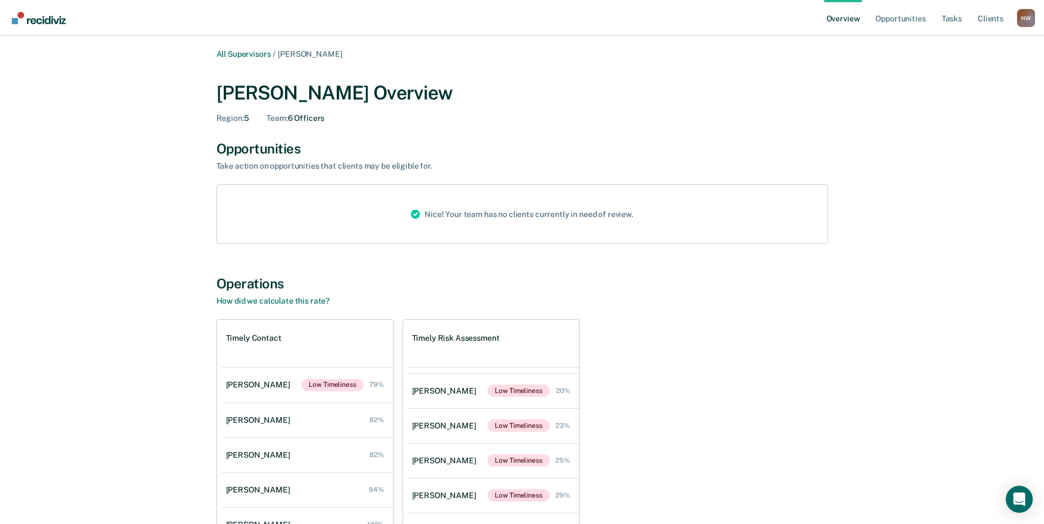
scroll to position [46, 0]
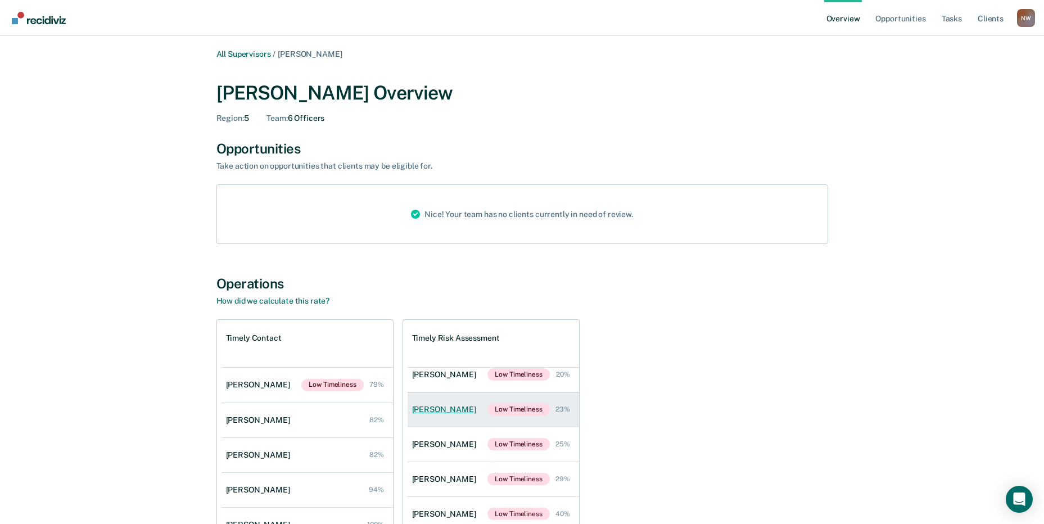
click at [450, 409] on div "[PERSON_NAME]" at bounding box center [446, 410] width 69 height 10
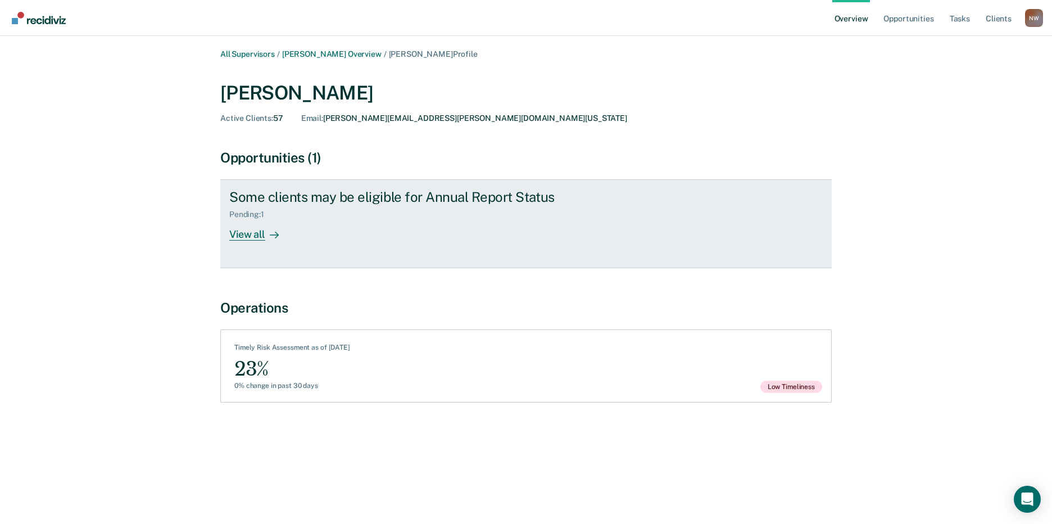
click at [243, 210] on div "Pending : 1" at bounding box center [251, 215] width 44 height 10
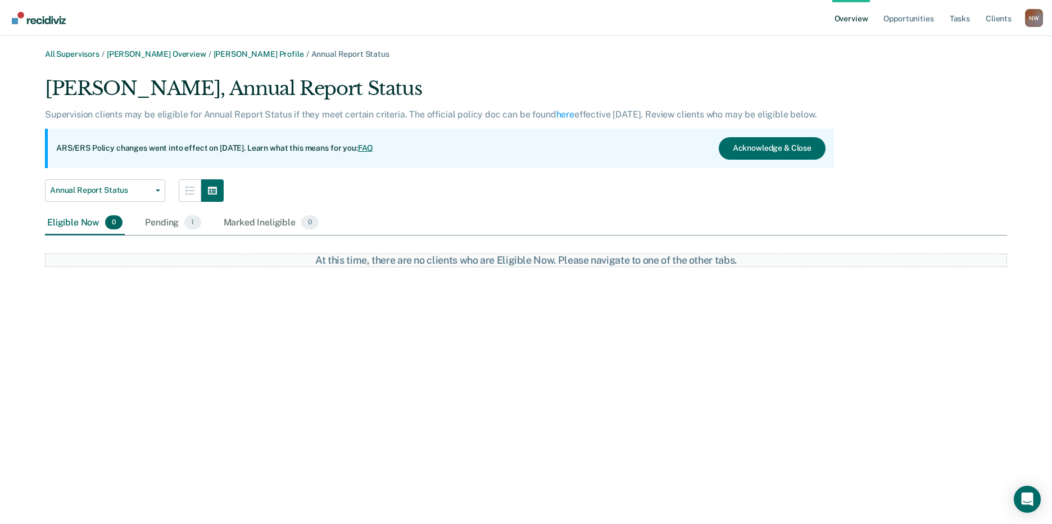
click at [142, 220] on div "Eligible Now 0 Pending 1 Marked Ineligible 0" at bounding box center [183, 223] width 276 height 25
click at [154, 218] on div "Pending 1" at bounding box center [173, 223] width 60 height 25
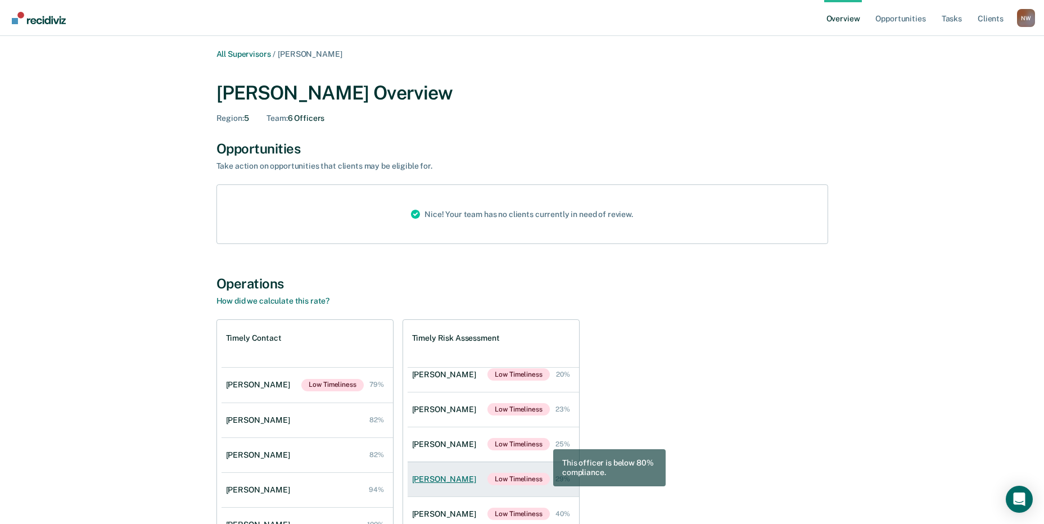
scroll to position [56, 0]
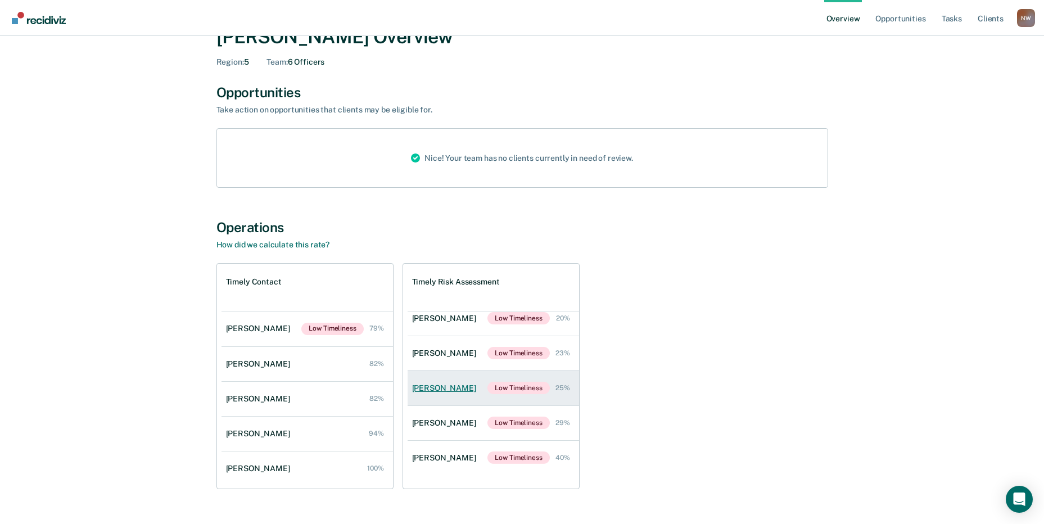
click at [429, 388] on div "[PERSON_NAME]" at bounding box center [446, 388] width 69 height 10
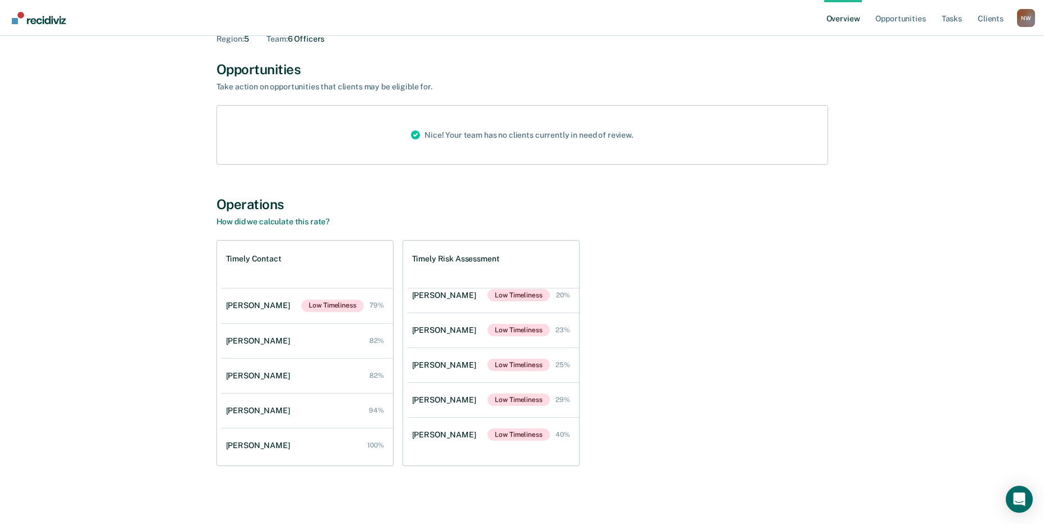
scroll to position [80, 0]
click at [449, 434] on div "[PERSON_NAME]" at bounding box center [446, 434] width 69 height 10
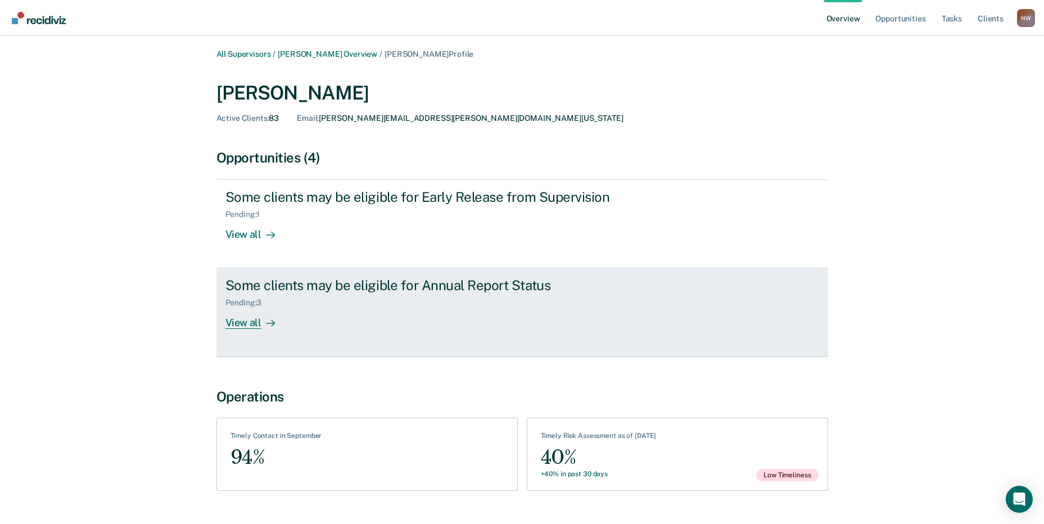
click at [237, 321] on div "View all" at bounding box center [256, 318] width 63 height 22
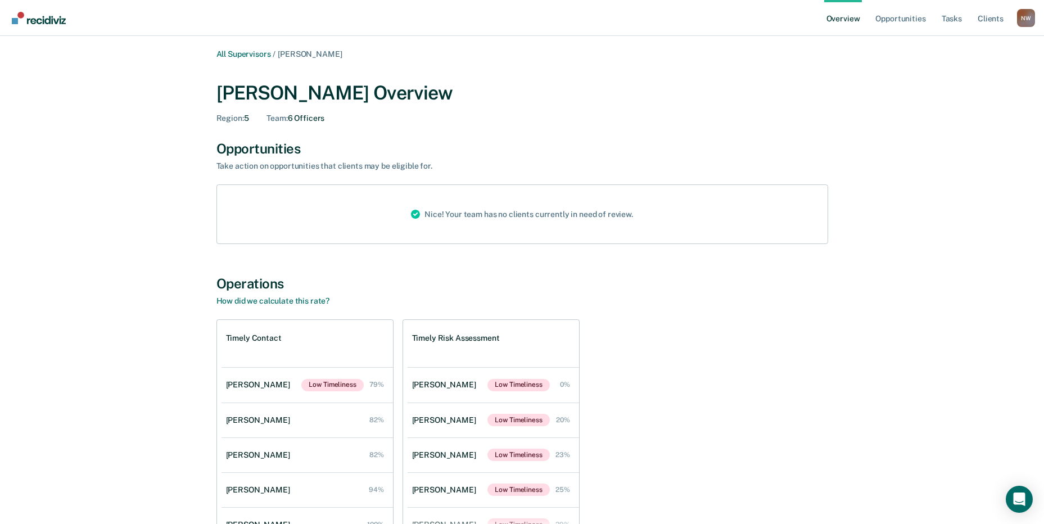
scroll to position [3702, 0]
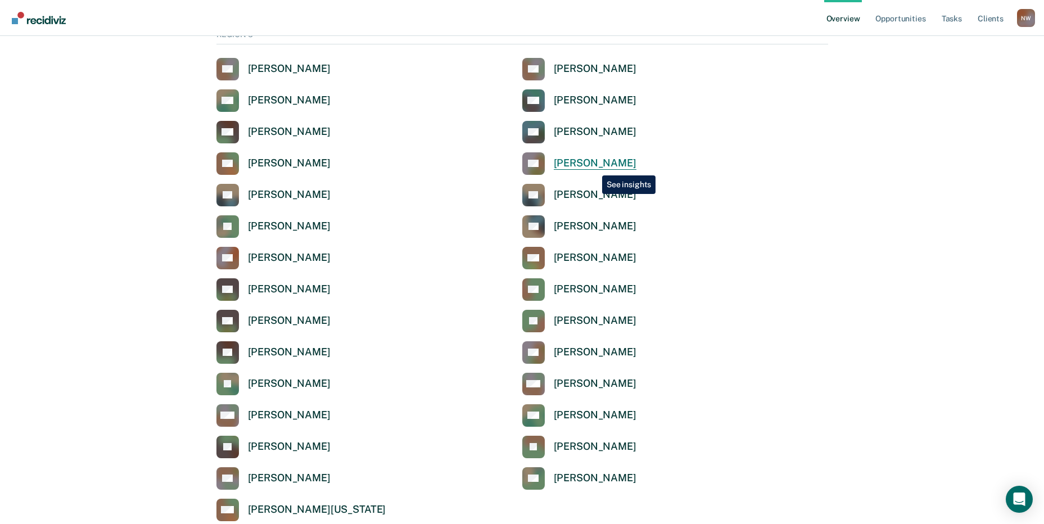
click at [593, 166] on div "[PERSON_NAME]" at bounding box center [595, 163] width 83 height 13
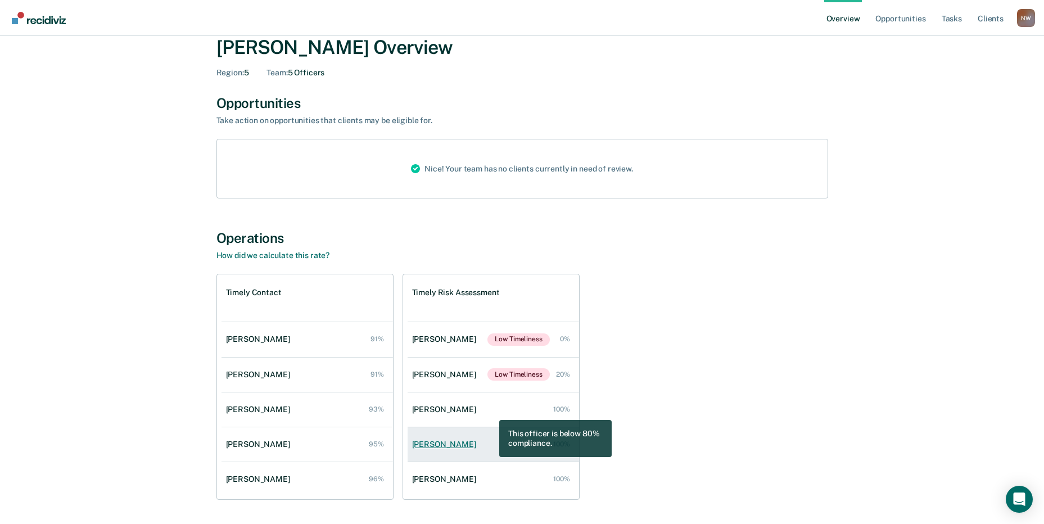
scroll to position [80, 0]
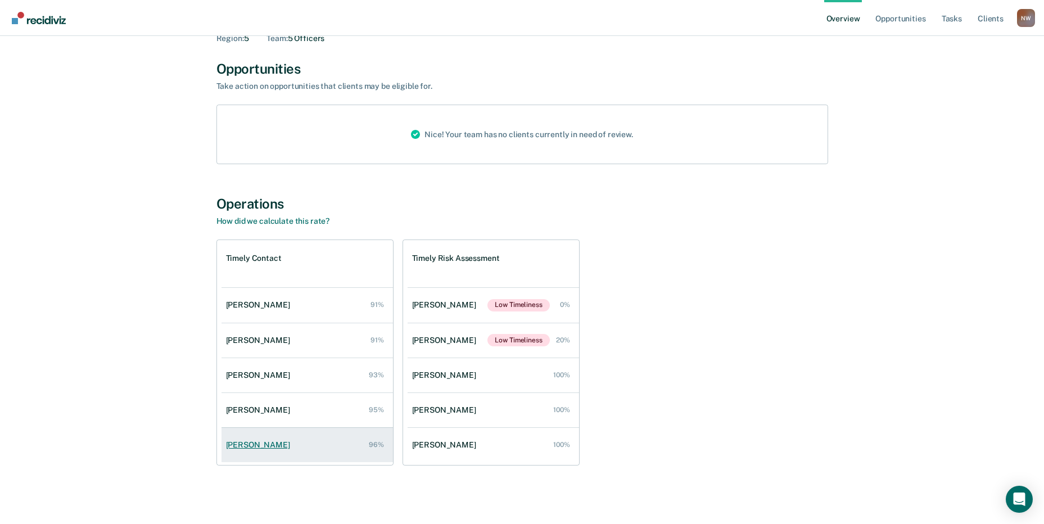
click at [248, 446] on div "[PERSON_NAME]" at bounding box center [260, 445] width 69 height 10
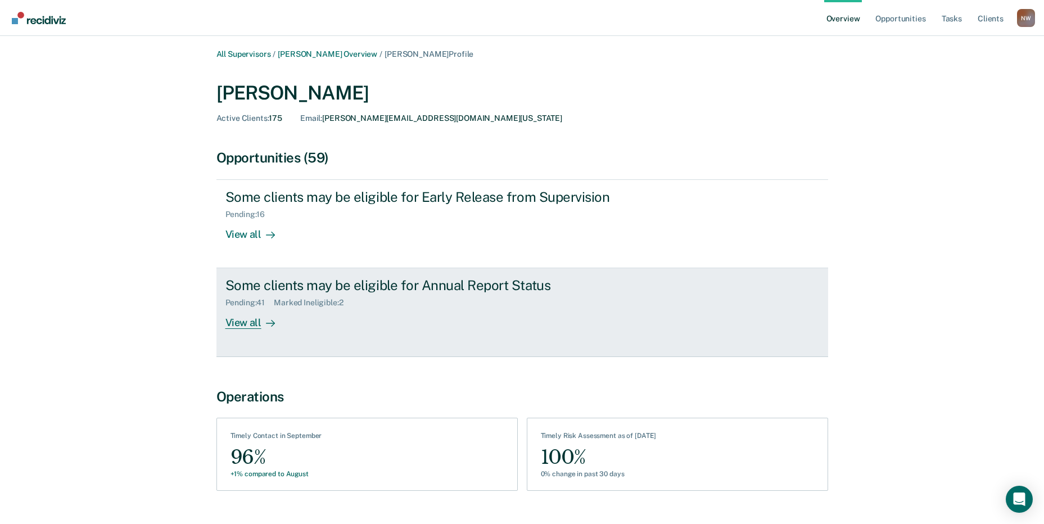
click at [248, 321] on div "View all" at bounding box center [256, 318] width 63 height 22
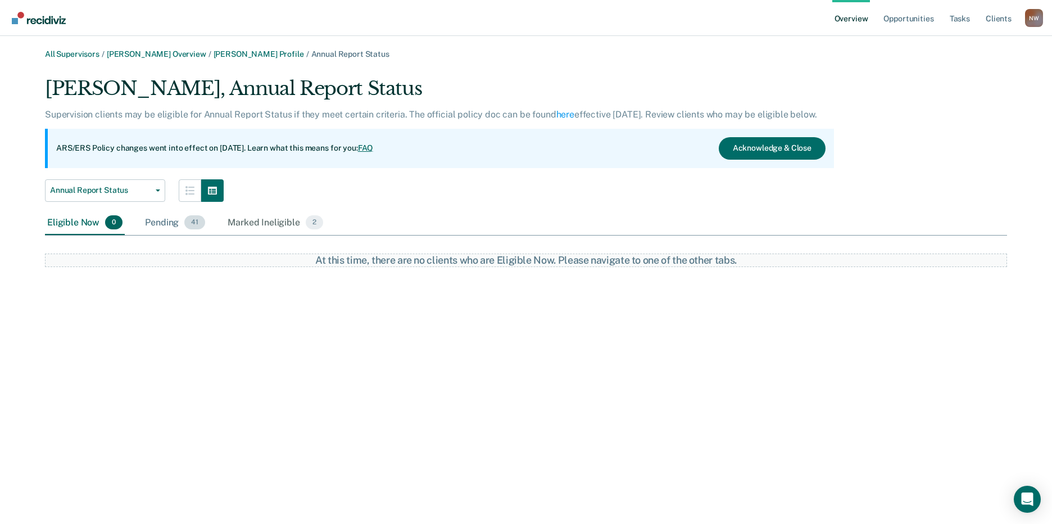
click at [162, 223] on div "Pending 41" at bounding box center [175, 223] width 65 height 25
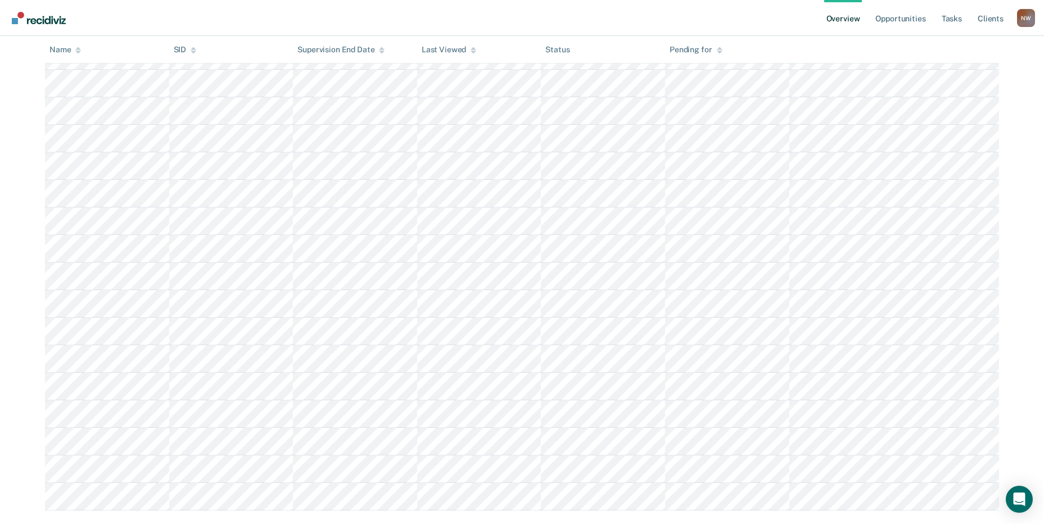
scroll to position [913, 0]
